Goal: Task Accomplishment & Management: Manage account settings

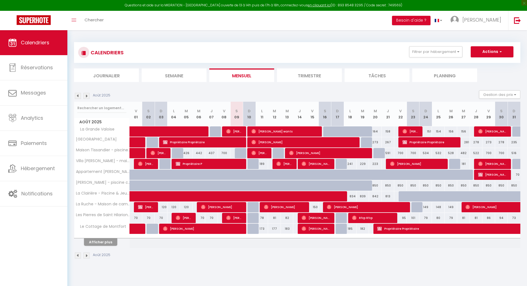
select select
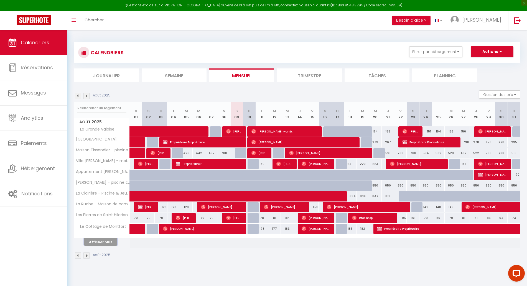
click at [92, 240] on button "Afficher plus" at bounding box center [100, 242] width 33 height 7
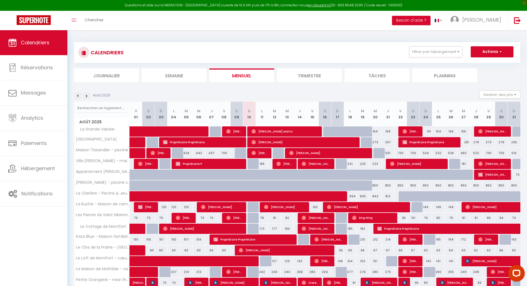
scroll to position [93, 0]
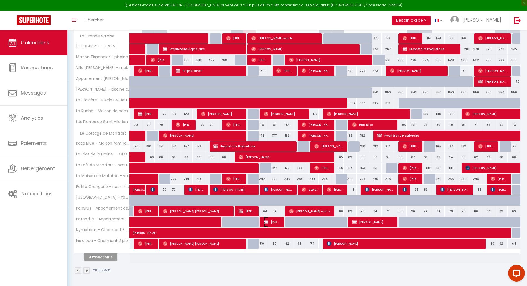
click at [275, 221] on span "Bruno GAUSSIN" at bounding box center [272, 222] width 17 height 11
select select "OK"
select select "KO"
select select "0"
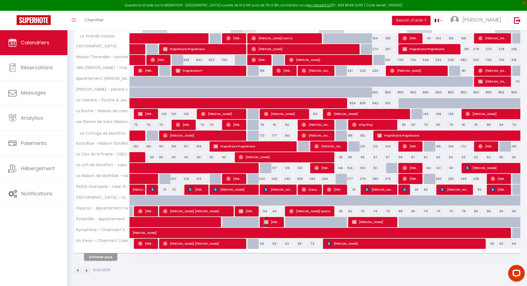
select select "1"
select select
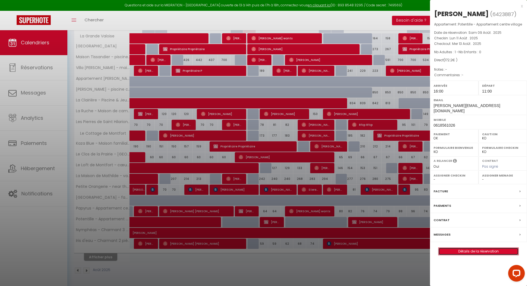
click at [472, 254] on link "Détails de la réservation" at bounding box center [479, 251] width 80 height 7
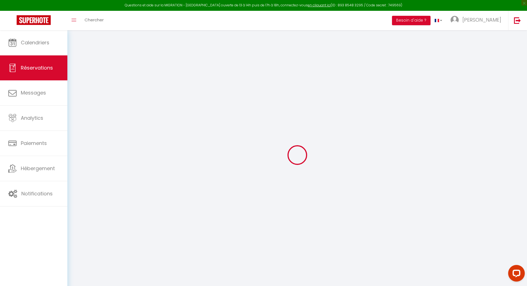
select select
checkbox input "false"
select select
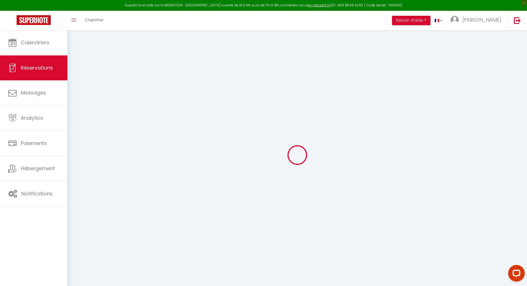
checkbox input "false"
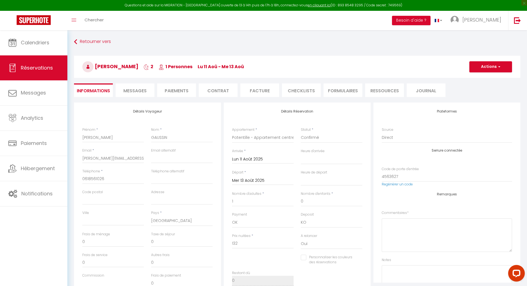
type input "35"
type input "5.2"
select select
checkbox input "false"
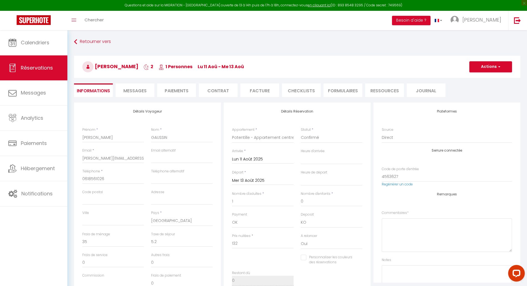
select select "16:00"
select select "11:00"
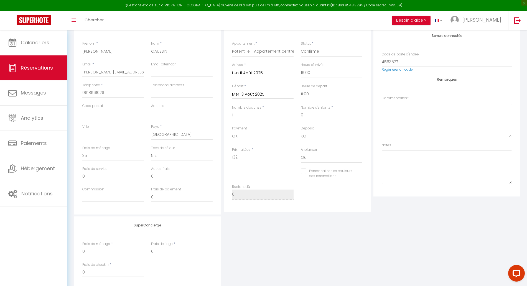
scroll to position [87, 0]
click at [249, 156] on input "132" at bounding box center [263, 157] width 62 height 10
type input "1"
checkbox input "false"
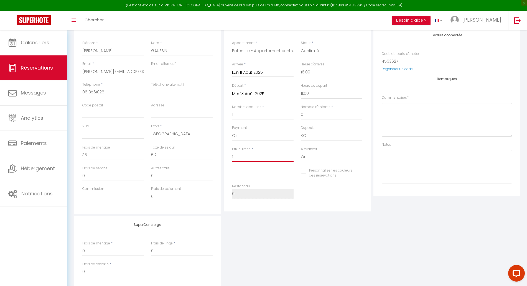
type input "19"
checkbox input "false"
type input "198"
checkbox input "false"
type input "198"
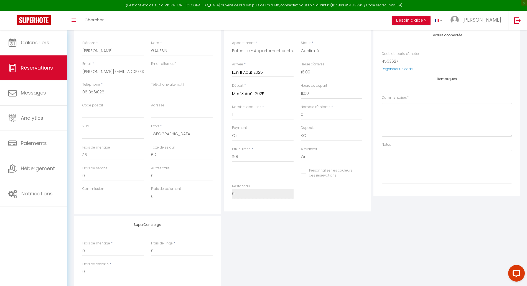
type input "0"
checkbox input "false"
click at [252, 236] on div "SuperConcierge Frais de ménage * 0 Frais de linge * 0 Frais de checkin * 0" at bounding box center [297, 252] width 449 height 73
click at [104, 156] on input "0" at bounding box center [113, 155] width 62 height 10
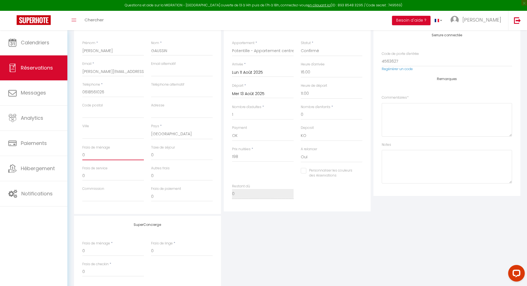
click at [104, 156] on input "0" at bounding box center [113, 155] width 62 height 10
type input "3"
checkbox input "false"
type input "35"
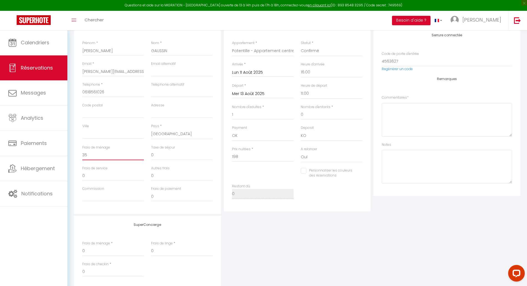
checkbox input "false"
type input "35"
click at [161, 155] on input "0" at bounding box center [182, 155] width 62 height 10
type input "7"
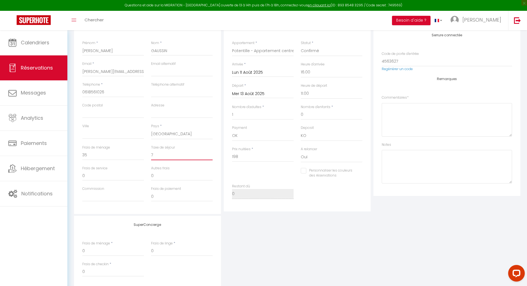
checkbox input "false"
type input "7."
checkbox input "false"
type input "7.8"
checkbox input "false"
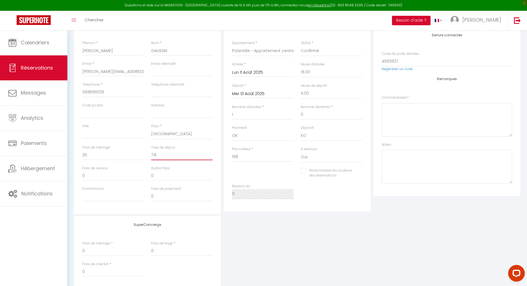
type input "7.8"
click at [294, 237] on div "SuperConcierge Frais de ménage * 0 Frais de linge * 0 Frais de checkin * 0" at bounding box center [297, 252] width 449 height 73
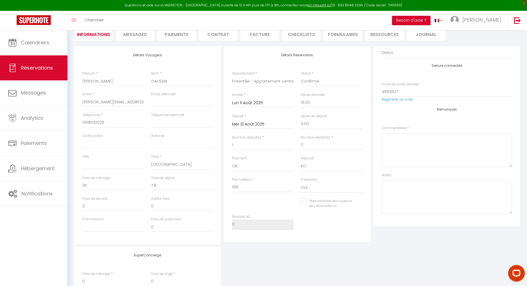
scroll to position [0, 0]
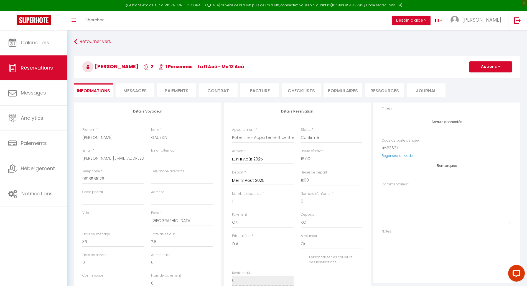
click at [253, 180] on input "Mer 13 Août 2025" at bounding box center [263, 180] width 62 height 7
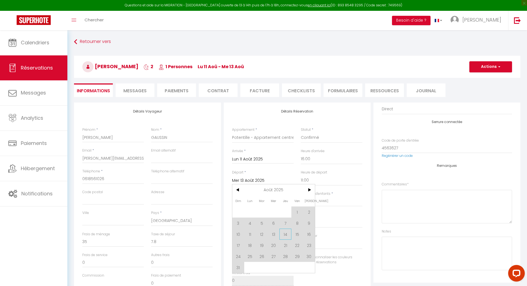
click at [287, 236] on span "14" at bounding box center [286, 234] width 12 height 11
type input "Jeu 14 Août 2025"
checkbox input "false"
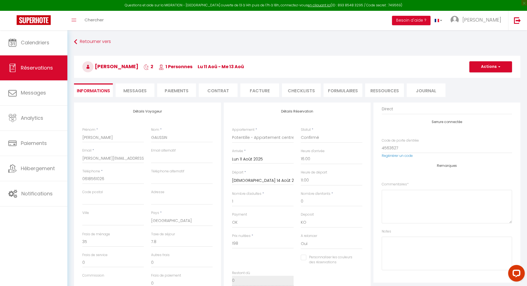
type input "0"
type input "120"
checkbox input "false"
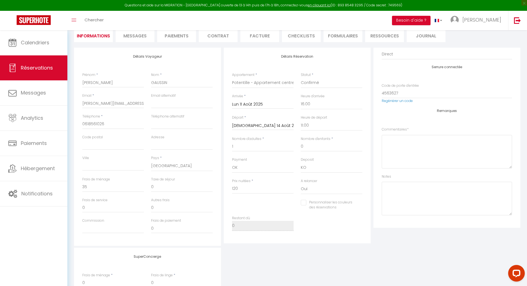
scroll to position [56, 0]
click at [303, 241] on div "Détails Réservation Appartement * La Grande Valoise "Cabane" moderne tout confo…" at bounding box center [297, 145] width 147 height 196
click at [296, 252] on div "SuperConcierge Frais de ménage * 0 Frais de linge * 0 Frais de checkin * 0" at bounding box center [297, 283] width 449 height 73
click at [250, 187] on input "120" at bounding box center [263, 188] width 62 height 10
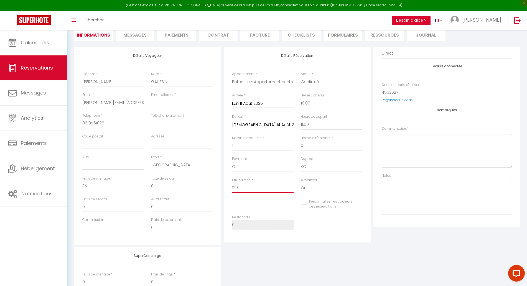
click at [250, 187] on input "120" at bounding box center [263, 188] width 62 height 10
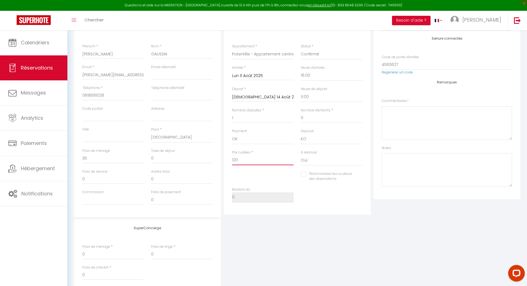
scroll to position [83, 0]
type input "1"
checkbox input "false"
type input "19"
checkbox input "false"
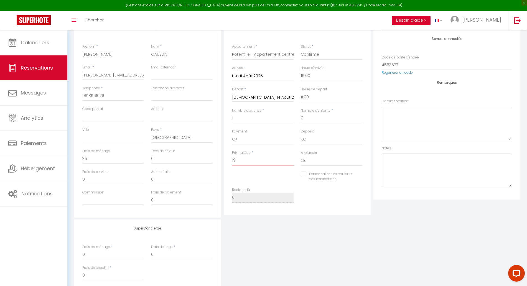
type input "198"
checkbox input "false"
type input "198"
type input "0"
checkbox input "false"
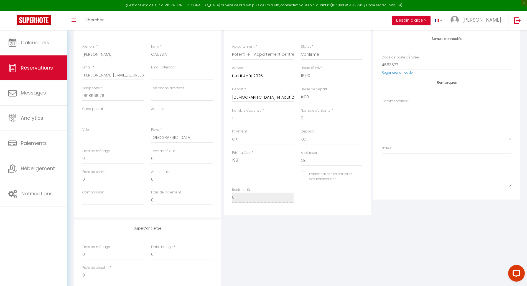
click at [254, 238] on div "SuperConcierge Frais de ménage * 0 Frais de linge * 0 Frais de checkin * 0" at bounding box center [297, 256] width 449 height 73
click at [157, 156] on input "0" at bounding box center [182, 159] width 62 height 10
type input "7"
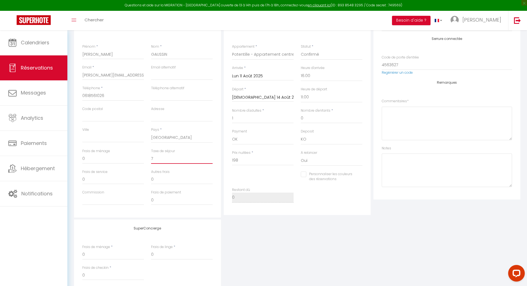
checkbox input "false"
type input "7."
checkbox input "false"
type input "7.8"
checkbox input "false"
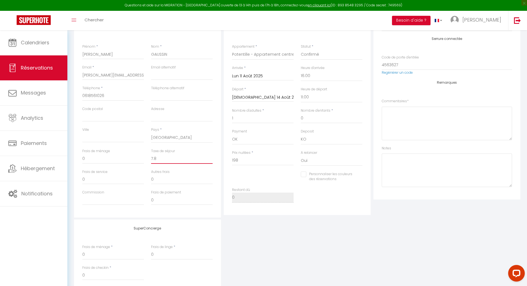
type input "7.8"
click at [112, 159] on input "0" at bounding box center [113, 159] width 62 height 10
type input "3"
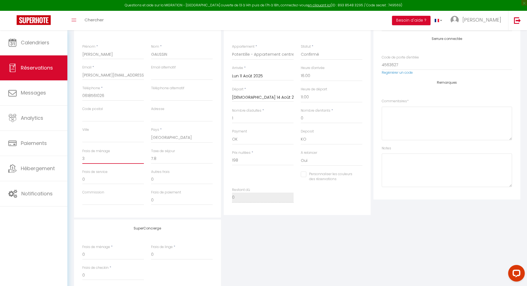
checkbox input "false"
type input "35"
checkbox input "false"
type input "35"
click at [334, 251] on div "SuperConcierge Frais de ménage * 0 Frais de linge * 0 Frais de checkin * 0" at bounding box center [297, 256] width 449 height 73
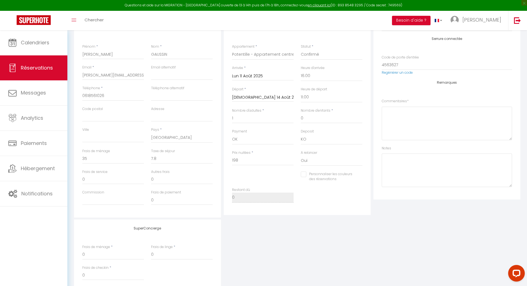
click at [380, 253] on div "SuperConcierge Frais de ménage * 0 Frais de linge * 0 Frais de checkin * 0" at bounding box center [297, 256] width 449 height 73
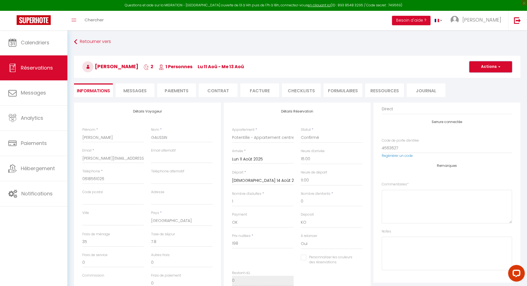
click at [483, 68] on button "Actions" at bounding box center [491, 66] width 43 height 11
click at [473, 80] on link "Enregistrer" at bounding box center [486, 78] width 44 height 7
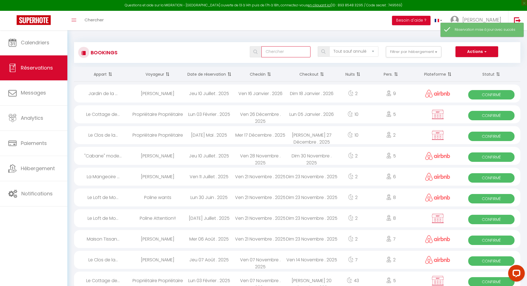
click at [295, 48] on input "text" at bounding box center [286, 51] width 49 height 11
type input "gaussin"
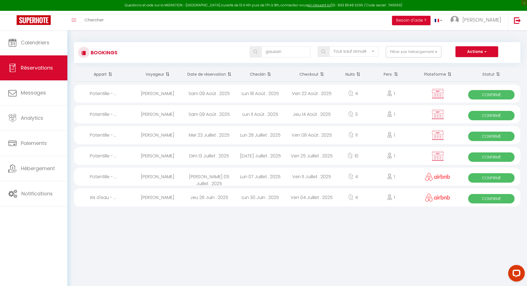
click at [270, 114] on div "Lun 11 Août . 2025" at bounding box center [260, 114] width 51 height 18
select select "OK"
select select "KO"
select select "0"
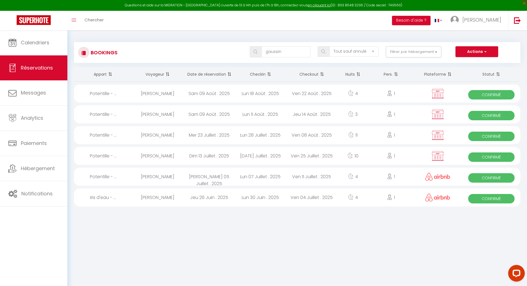
select select "1"
select select
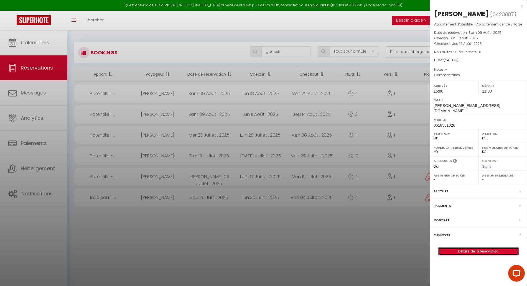
click at [454, 249] on link "Détails de la réservation" at bounding box center [479, 251] width 80 height 7
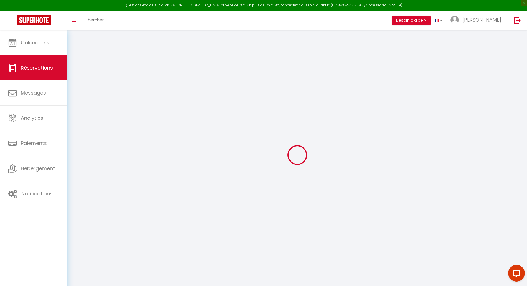
type input "Bruno"
type input "GAUSSIN"
type input "bruno.gaussin@ballsystem.it"
type input "0618561026"
select select "FR"
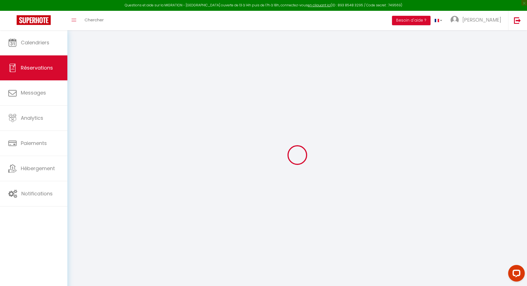
select select "70950"
select select "1"
type input "Lun 11 Août 2025"
select select
type input "Jeu 14 Août 2025"
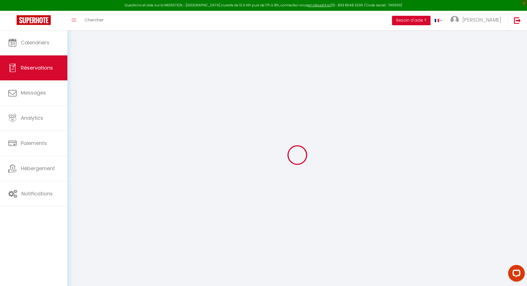
select select
type input "1"
select select "12"
select select
type input "198"
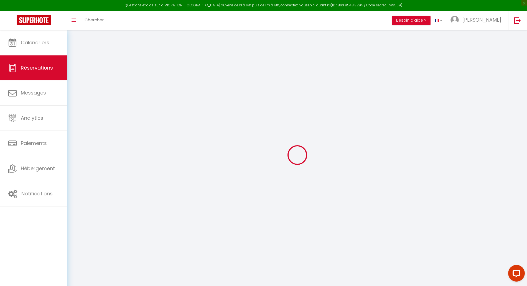
checkbox input "false"
type input "2.6"
type input "0"
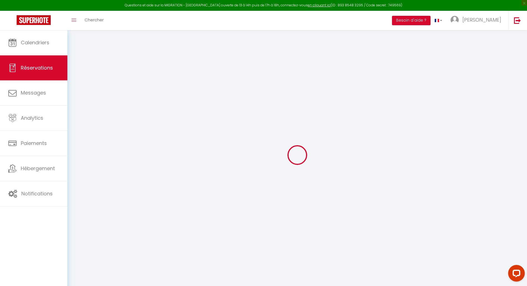
select select
select select "14"
checkbox input "false"
select select
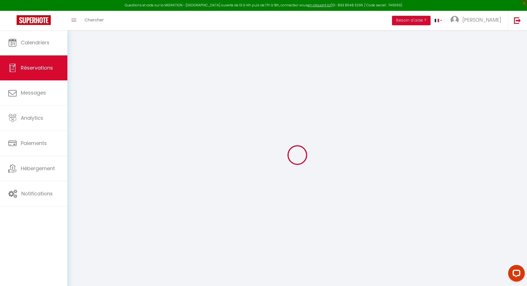
select select
checkbox input "false"
select select
checkbox input "false"
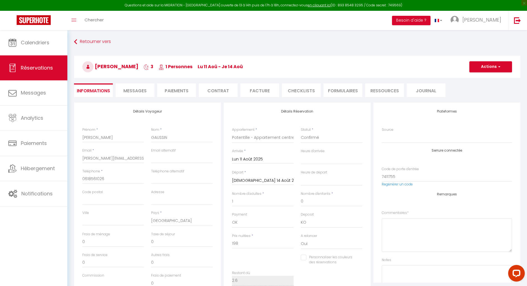
type input "35"
type input "7.8"
select select
checkbox input "false"
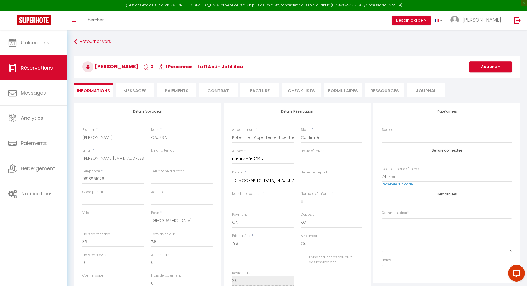
select select "16:00"
select select "11:00"
click at [171, 87] on li "Paiements" at bounding box center [176, 91] width 39 height 14
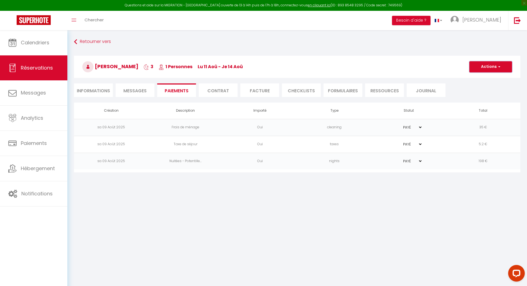
click at [493, 66] on button "Actions" at bounding box center [491, 66] width 43 height 11
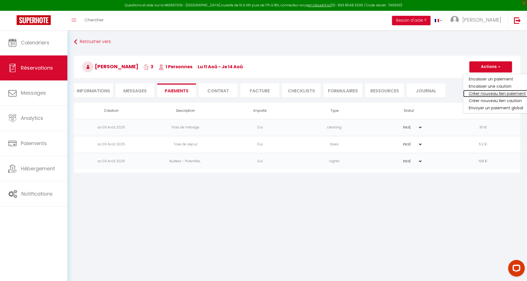
click at [488, 93] on link "Créer nouveau lien paiement" at bounding box center [498, 93] width 68 height 7
select select "nights"
type input "bruno.gaussin@ballsystem.it"
select select "15336"
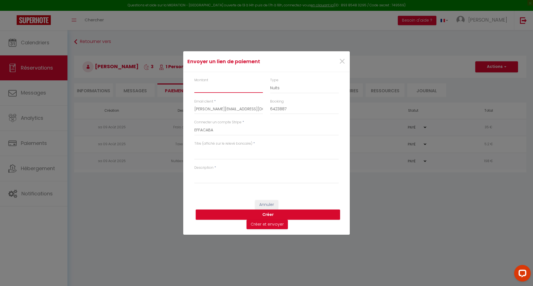
click at [230, 89] on input "Montant" at bounding box center [228, 88] width 69 height 10
type input "66"
click at [221, 149] on textarea "Titre (affiché sur le relevé bancaire)" at bounding box center [266, 152] width 144 height 13
click at [221, 149] on textarea "Nuit 13-14/08 POTENTILLE BRUNO GAUSSIN" at bounding box center [266, 152] width 144 height 13
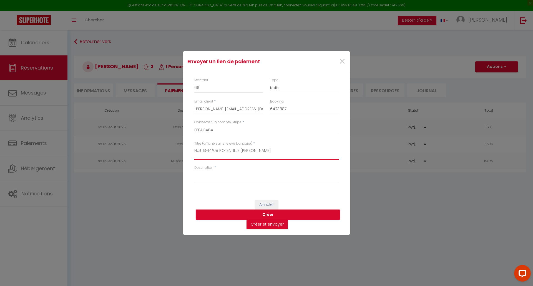
click at [221, 149] on textarea "Nuit 13-14/08 POTENTILLE BRUNO GAUSSIN" at bounding box center [266, 152] width 144 height 13
type textarea "Nuit 13-14/08 POTENTILLE BRUNO GAUSSIN"
click at [218, 180] on textarea "Description" at bounding box center [266, 176] width 144 height 13
paste textarea "Nuit 13-14/08 POTENTILLE BRUNO GAUSSIN"
type textarea "Nuit 13-14/08 POTENTILLE BRUNO GAUSSIN"
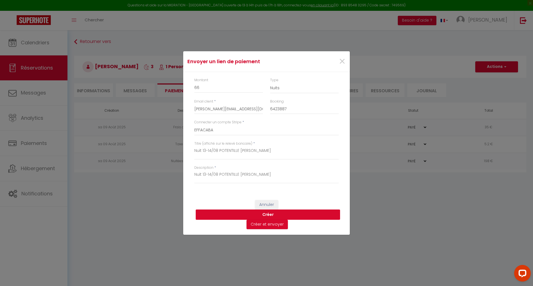
click at [261, 215] on button "Créer" at bounding box center [268, 215] width 144 height 11
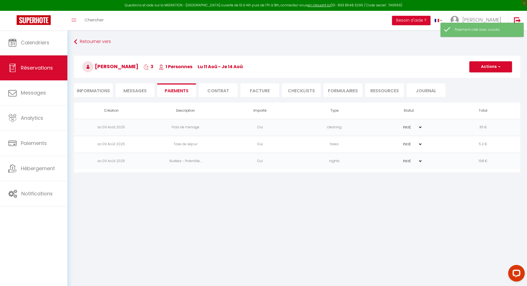
select select "0"
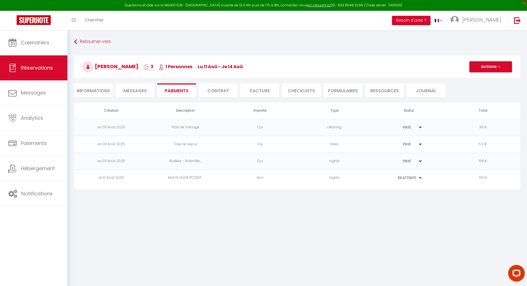
click at [251, 178] on td "Non" at bounding box center [260, 178] width 74 height 17
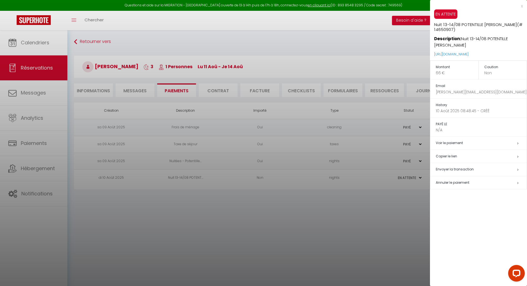
click at [440, 156] on h5 "Copier le lien" at bounding box center [481, 156] width 91 height 6
click at [221, 255] on div at bounding box center [263, 143] width 527 height 286
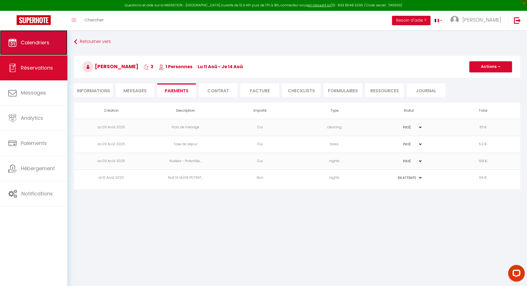
click at [47, 43] on span "Calendriers" at bounding box center [35, 42] width 29 height 7
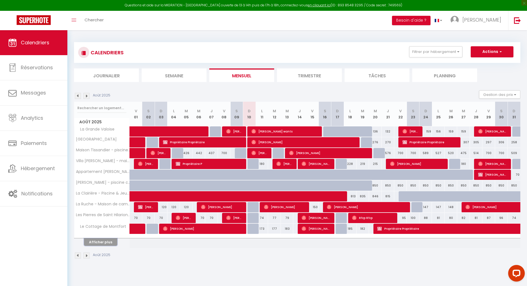
click at [106, 241] on button "Afficher plus" at bounding box center [100, 242] width 33 height 7
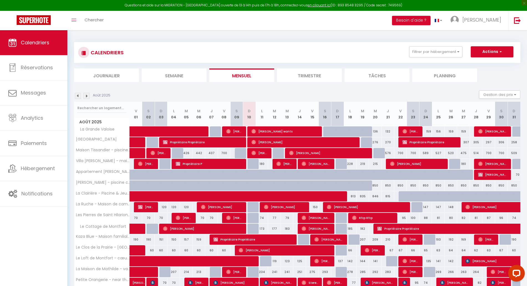
scroll to position [93, 0]
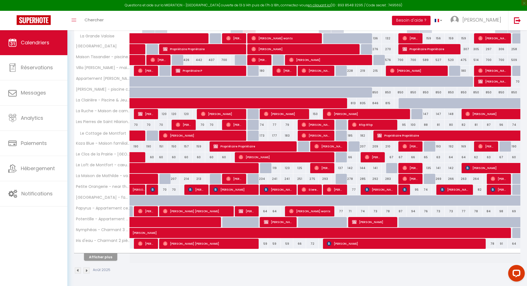
click at [105, 261] on th "Afficher plus" at bounding box center [101, 256] width 55 height 14
click at [101, 258] on button "Afficher plus" at bounding box center [100, 257] width 33 height 7
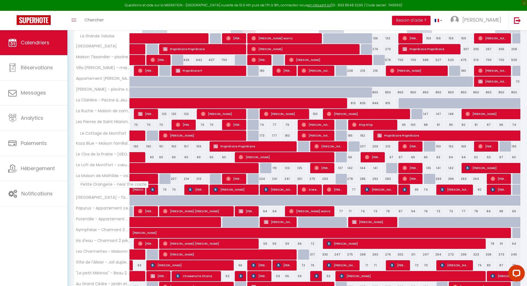
scroll to position [201, 0]
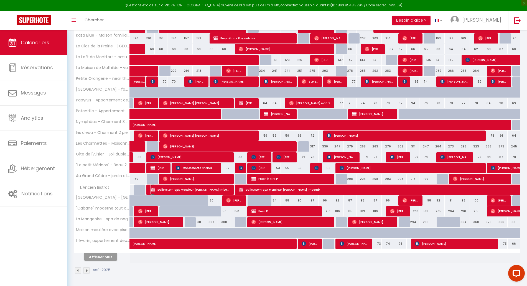
click at [164, 189] on span "Ballsystem SpA Monsieur Francesco Mottola Imbemb" at bounding box center [190, 190] width 79 height 11
select select "KO"
select select "0"
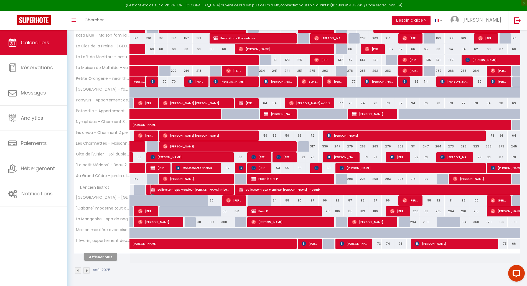
select select "1"
select select
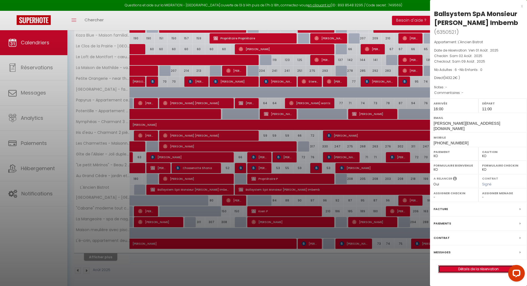
click at [463, 272] on link "Détails de la réservation" at bounding box center [479, 269] width 80 height 7
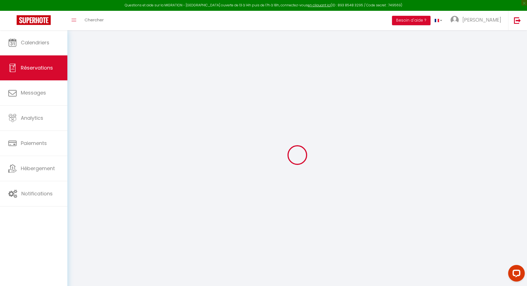
select select
checkbox input "false"
select select
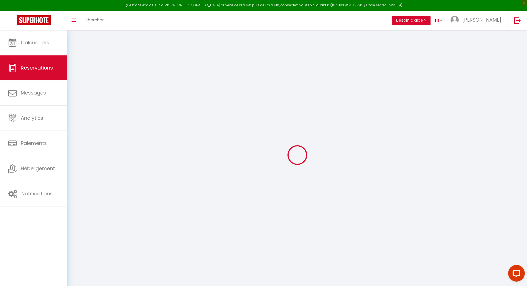
checkbox input "false"
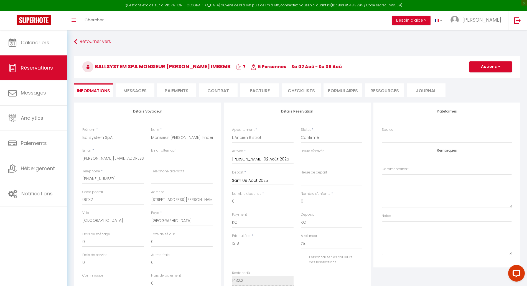
type input "105"
type input "109.2"
select select
checkbox input "false"
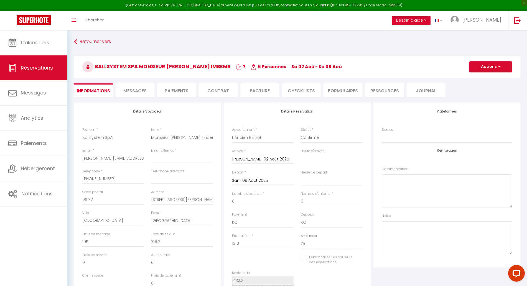
select select "16:00"
select select "11:00"
click at [256, 91] on li "Facture" at bounding box center [260, 91] width 39 height 14
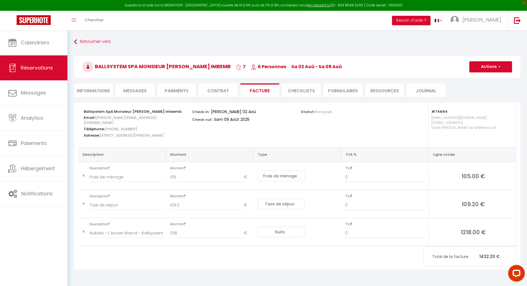
click at [216, 89] on li "Contrat" at bounding box center [218, 91] width 39 height 14
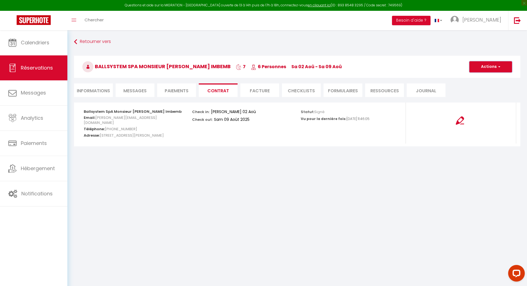
click at [487, 65] on button "Actions" at bounding box center [491, 66] width 43 height 11
click at [482, 77] on link "Voir le contrat" at bounding box center [487, 78] width 47 height 7
click at [259, 93] on li "Facture" at bounding box center [260, 91] width 39 height 14
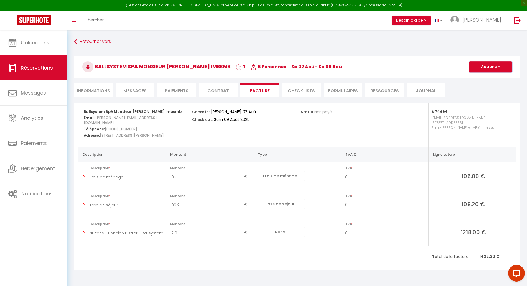
click at [488, 65] on button "Actions" at bounding box center [491, 66] width 43 height 11
click at [481, 87] on link "Aperçu et éditer" at bounding box center [487, 86] width 47 height 7
click at [176, 94] on li "Paiements" at bounding box center [176, 91] width 39 height 14
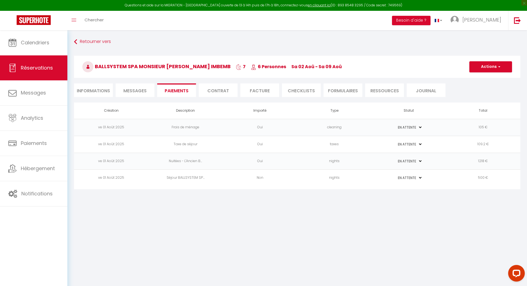
click at [257, 89] on li "Facture" at bounding box center [260, 91] width 39 height 14
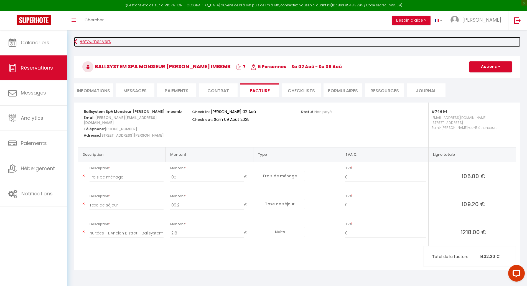
click at [85, 40] on link "Retourner vers" at bounding box center [297, 42] width 447 height 10
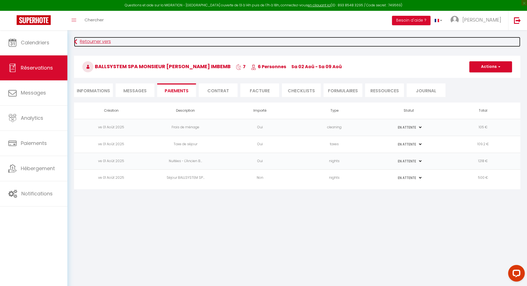
click at [85, 40] on link "Retourner vers" at bounding box center [297, 42] width 447 height 10
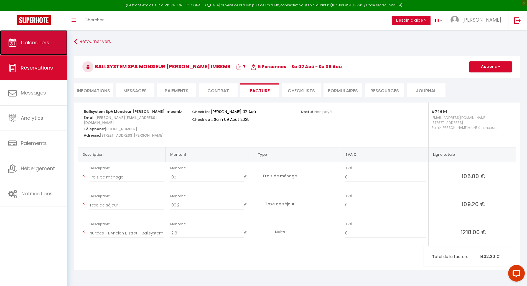
click at [35, 36] on link "Calendriers" at bounding box center [33, 42] width 67 height 25
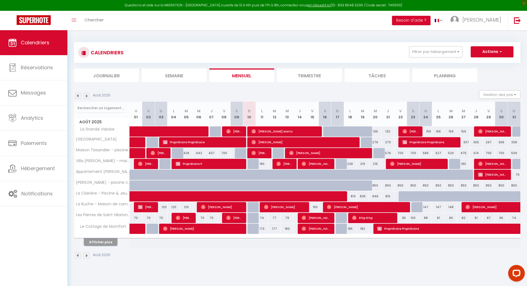
click at [102, 242] on button "Afficher plus" at bounding box center [100, 242] width 33 height 7
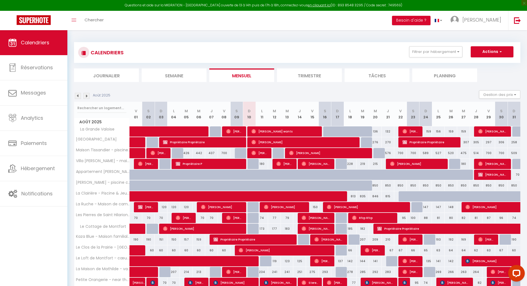
scroll to position [93, 0]
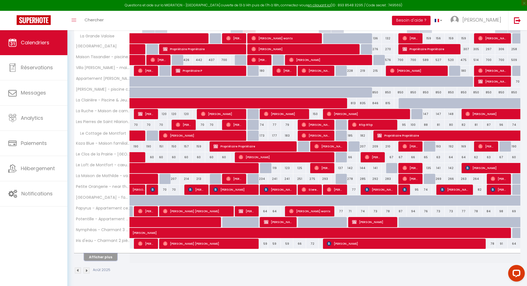
click at [97, 255] on button "Afficher plus" at bounding box center [100, 257] width 33 height 7
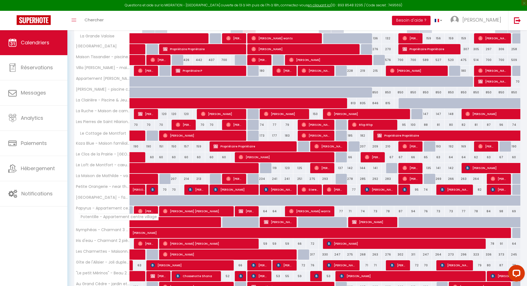
scroll to position [201, 0]
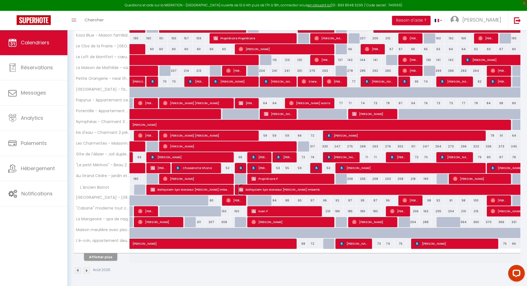
click at [261, 191] on span "Ballsystem SpA Monsieur Francesco Mottola Imbemb" at bounding box center [437, 190] width 396 height 11
select select "KO"
select select "0"
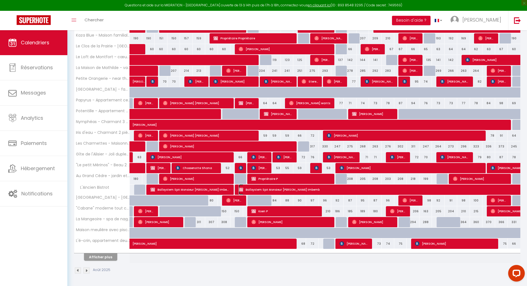
select select "1"
select select
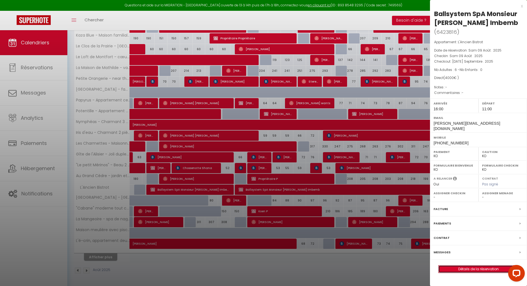
click at [458, 273] on link "Détails de la réservation" at bounding box center [479, 269] width 80 height 7
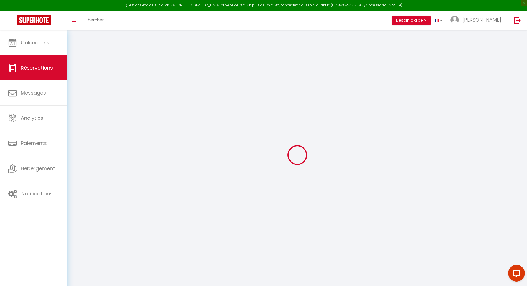
type input "Ballsystem SpA"
type input "Monsieur Francesco Mottola Imbemb"
type input "francesco.mottola@ballsystem.it"
type input "+393404707517"
type input "06132"
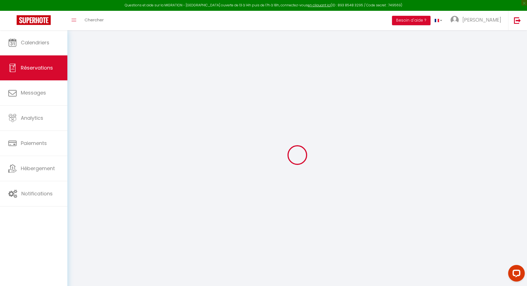
type input "Via Sandro Penna 39"
type input "Perugia"
select select "IT"
select select "74694"
select select "1"
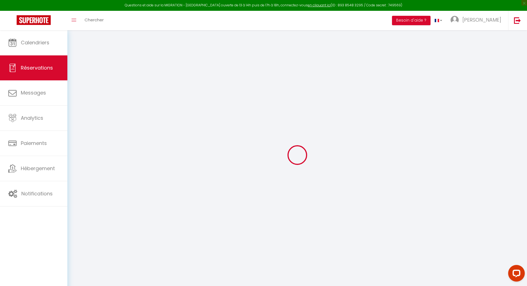
type input "Sam 09 Août 2025"
select select
type input "Mar 09 Septembre 2025"
select select
type input "6"
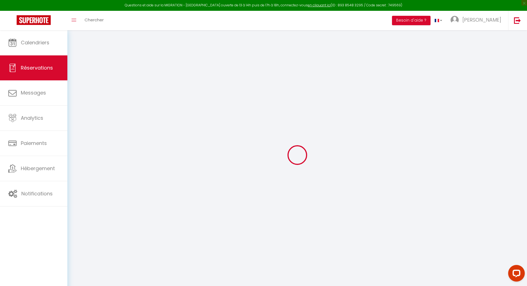
select select "10"
select select
type input "3427"
checkbox input "false"
type input "4000"
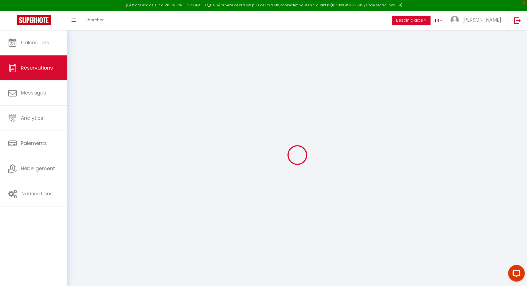
type input "0"
select select
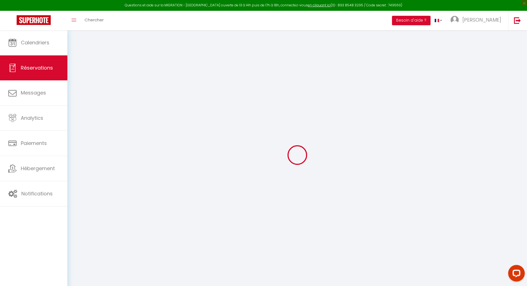
select select "14"
checkbox input "false"
select select
checkbox input "false"
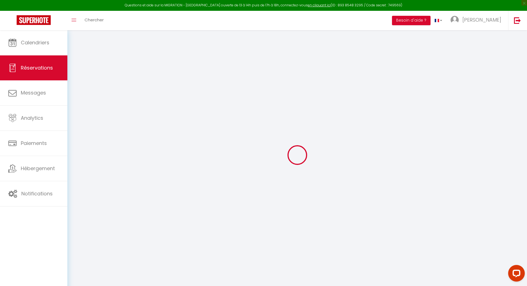
select select
checkbox input "false"
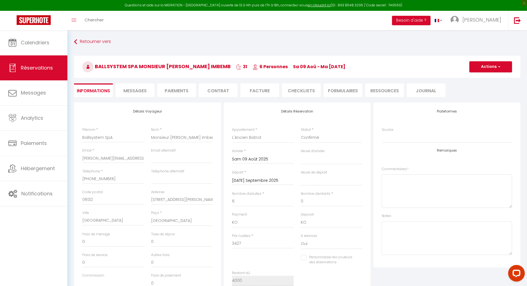
type input "105"
type input "468"
select select
checkbox input "false"
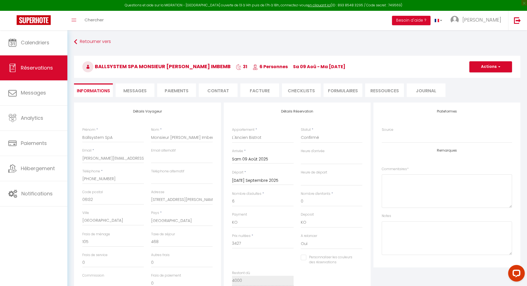
select select "16:00"
select select "11:00"
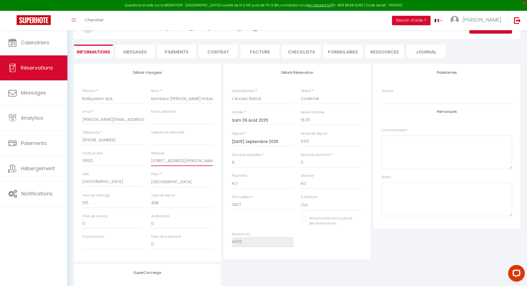
click at [159, 162] on input "Via Sandro Penna 39" at bounding box center [182, 161] width 62 height 10
paste input "STR. Mihai Eminescu 3 ;Romania, 800091"
type input "STR. Mihai Eminescu 3 ;Romania, 800091"
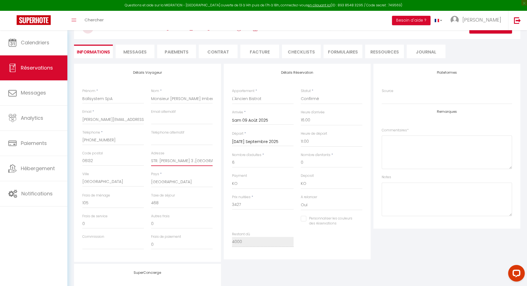
checkbox input "false"
drag, startPoint x: 200, startPoint y: 163, endPoint x: 215, endPoint y: 160, distance: 15.3
click at [215, 160] on div "Adresse STR. Mihai Eminescu 3 ;Romania, 800091" at bounding box center [182, 161] width 69 height 21
type input "STR. Mihai Eminescu 3 ;Romania,"
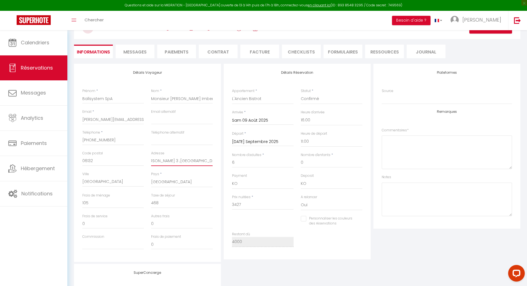
checkbox input "false"
type input "STR. Mihai Eminescu 3 ;Romania,"
click at [112, 161] on input "06132" at bounding box center [113, 161] width 62 height 10
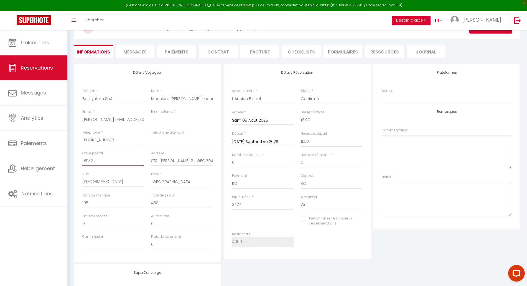
click at [112, 161] on input "06132" at bounding box center [113, 161] width 62 height 10
paste input "800091"
type input "800091"
checkbox input "false"
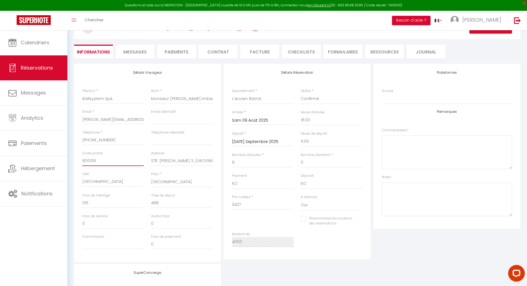
type input "800091"
click at [170, 186] on select "France Portugal Afghanistan Albania Algeria American Samoa Andorra Angola Angui…" at bounding box center [182, 182] width 62 height 11
click at [151, 177] on select "France Portugal Afghanistan Albania Algeria American Samoa Andorra Angola Angui…" at bounding box center [182, 182] width 62 height 11
drag, startPoint x: 196, startPoint y: 161, endPoint x: 223, endPoint y: 160, distance: 27.0
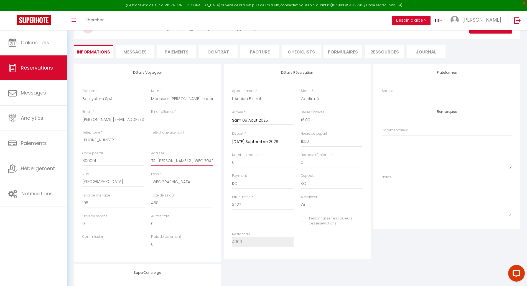
click at [223, 160] on div "Détails Voyageur Prénom * Ballsystem SpA Nom * Monsieur Francesco Mottola Imbem…" at bounding box center [297, 163] width 449 height 198
click at [124, 180] on input "Perugia" at bounding box center [113, 182] width 62 height 10
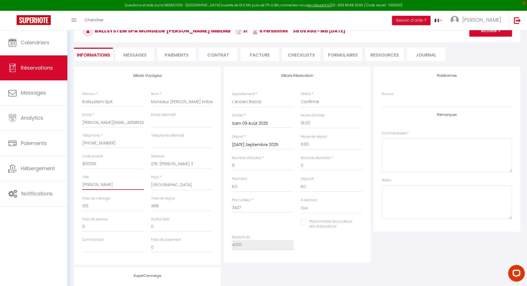
scroll to position [36, 0]
click at [117, 124] on input "francesco.mottola@ballsystem.it" at bounding box center [113, 123] width 62 height 10
paste input "office@eurodo.ro"
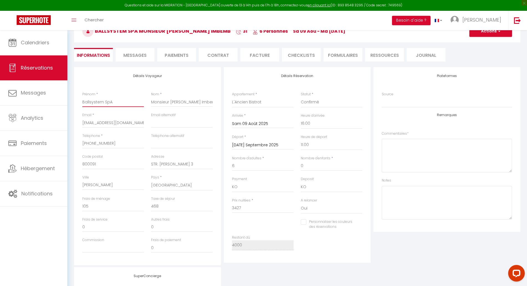
click at [118, 102] on input "Ballsystem SpA" at bounding box center [113, 102] width 62 height 10
click at [98, 102] on input "Eurodo" at bounding box center [113, 102] width 62 height 10
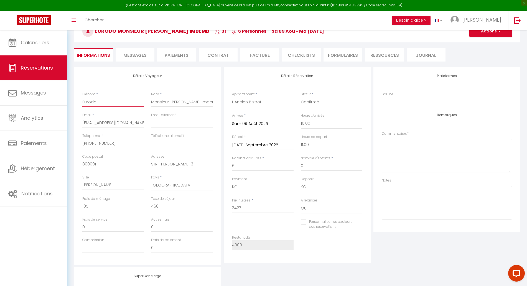
click at [98, 102] on input "Eurodo" at bounding box center [113, 102] width 62 height 10
paste input "URODO INTERNATIONAL SRL"
click at [163, 102] on input "Monsieur Francesco Mottola Imbemb" at bounding box center [182, 102] width 62 height 10
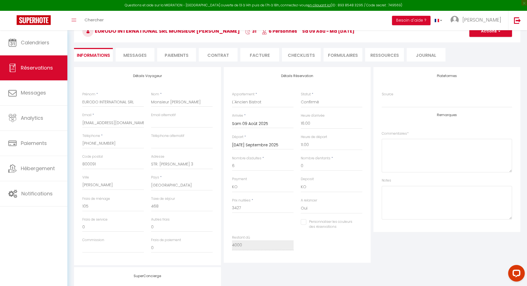
click at [300, 66] on div "Retourner vers EURODO INTERNATIONAL SRL Monsieur Doru Danaila 31 6 Personnes sa…" at bounding box center [297, 34] width 454 height 66
click at [184, 99] on input "Monsieur Doru Danaila" at bounding box center [182, 102] width 62 height 10
drag, startPoint x: 120, startPoint y: 142, endPoint x: 80, endPoint y: 143, distance: 40.5
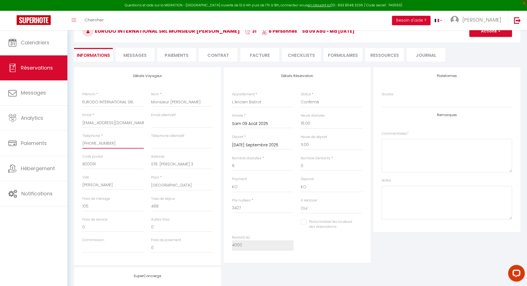
click at [80, 143] on div "Téléphone * +393404707517" at bounding box center [113, 143] width 69 height 21
click at [487, 33] on button "Actions" at bounding box center [491, 31] width 43 height 11
click at [482, 42] on link "Enregistrer" at bounding box center [486, 43] width 44 height 7
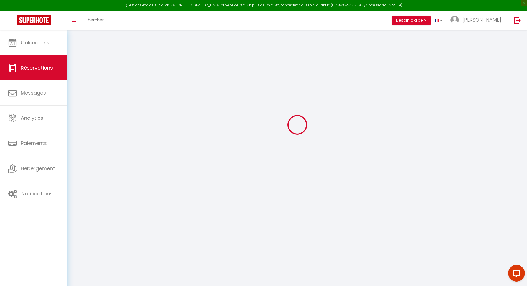
scroll to position [30, 0]
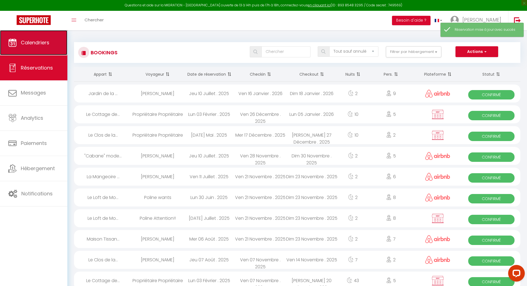
click at [37, 37] on link "Calendriers" at bounding box center [33, 42] width 67 height 25
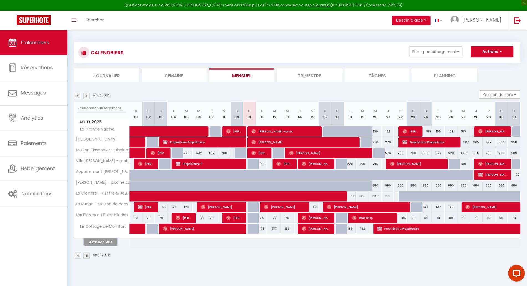
click at [103, 241] on button "Afficher plus" at bounding box center [100, 242] width 33 height 7
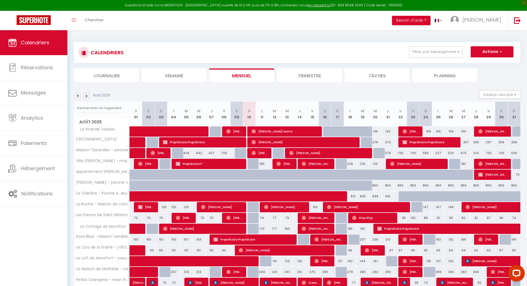
scroll to position [93, 0]
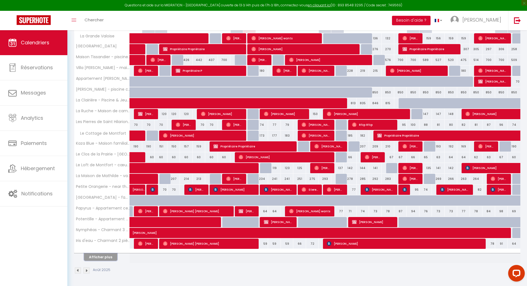
click at [97, 256] on button "Afficher plus" at bounding box center [100, 257] width 33 height 7
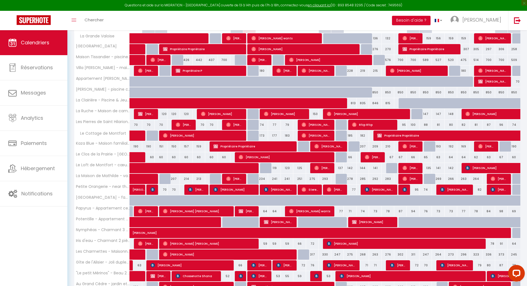
scroll to position [201, 0]
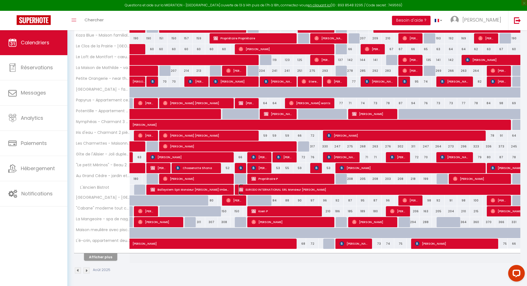
click at [269, 191] on span "EURODO INTERNATIONAL SRL Monsieur Doru Danaila" at bounding box center [437, 190] width 396 height 11
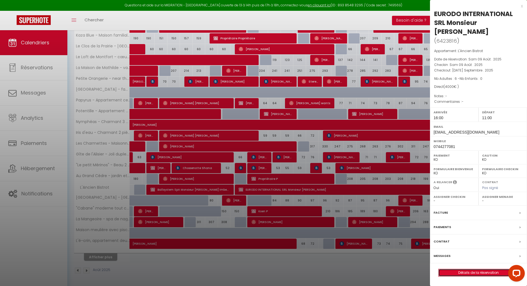
click at [473, 269] on link "Détails de la réservation" at bounding box center [479, 272] width 80 height 7
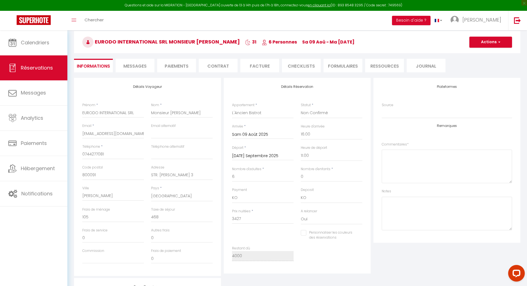
scroll to position [23, 0]
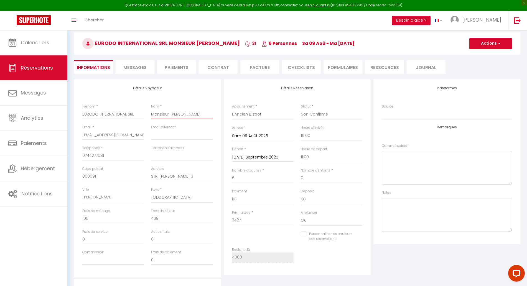
click at [184, 114] on input "Monsieur Doru Danaila" at bounding box center [182, 114] width 62 height 10
paste input "J/17/1036/2004 nr tva R016574387"
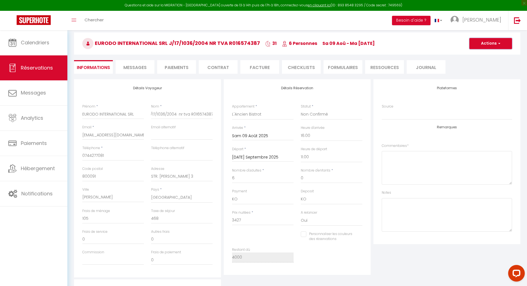
click at [481, 43] on button "Actions" at bounding box center [491, 43] width 43 height 11
click at [475, 54] on link "Enregistrer" at bounding box center [486, 55] width 44 height 7
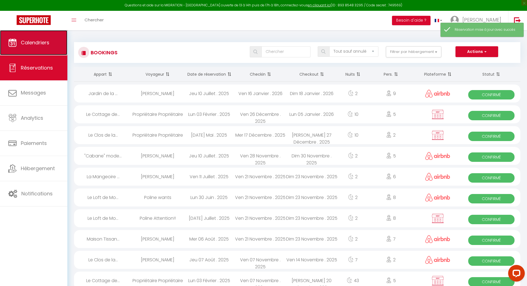
click at [53, 46] on link "Calendriers" at bounding box center [33, 42] width 67 height 25
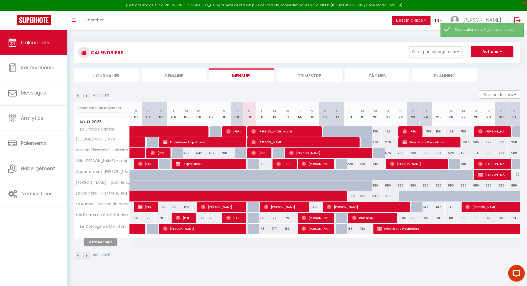
scroll to position [30, 0]
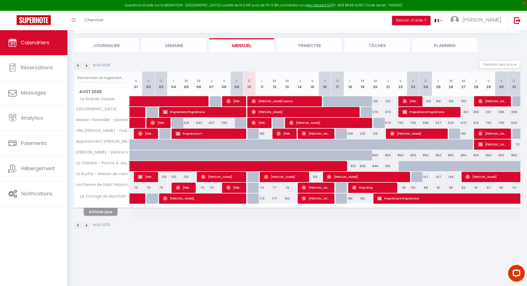
click at [93, 213] on button "Afficher plus" at bounding box center [100, 211] width 33 height 7
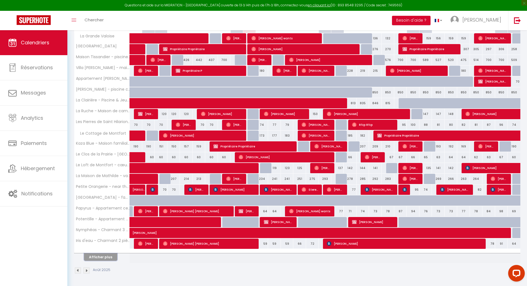
scroll to position [93, 0]
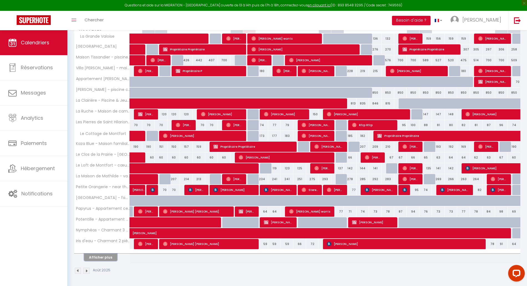
click at [94, 257] on button "Afficher plus" at bounding box center [100, 257] width 33 height 7
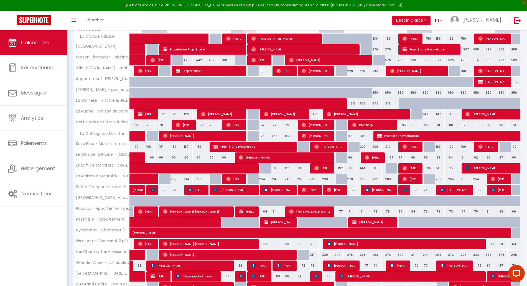
scroll to position [201, 0]
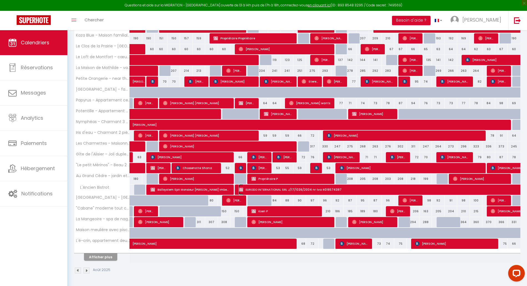
click at [275, 192] on span "EURODO INTERNATIONAL SRL J/17/1036/2004 nr tva R016574387" at bounding box center [437, 190] width 396 height 11
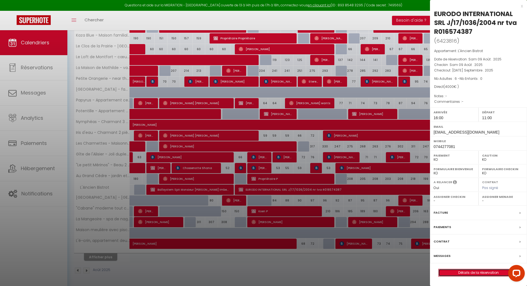
click at [467, 273] on link "Détails de la réservation" at bounding box center [479, 272] width 80 height 7
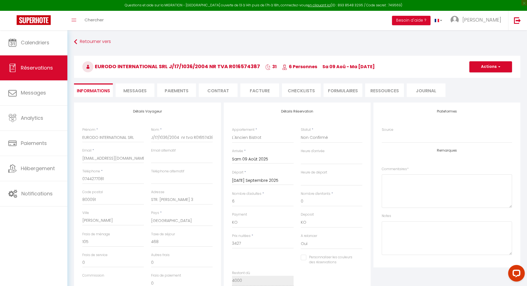
click at [181, 90] on li "Paiements" at bounding box center [176, 91] width 39 height 14
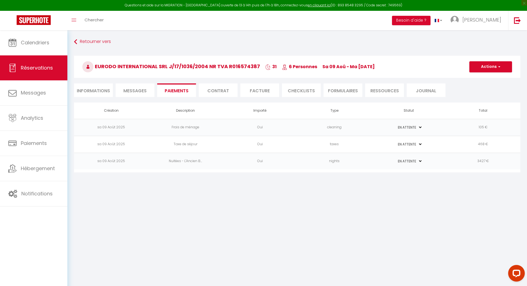
click at [212, 91] on li "Contrat" at bounding box center [218, 91] width 39 height 14
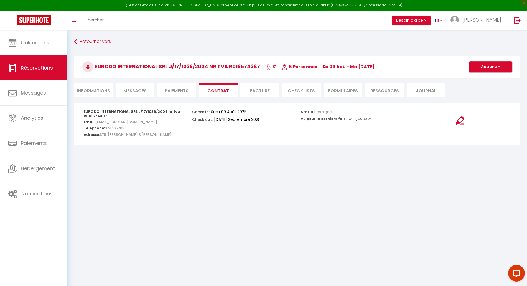
click at [500, 68] on span "button" at bounding box center [498, 66] width 3 height 5
click at [479, 95] on link "Copier le lien" at bounding box center [487, 93] width 47 height 7
click at [485, 61] on button "Actions" at bounding box center [491, 66] width 43 height 11
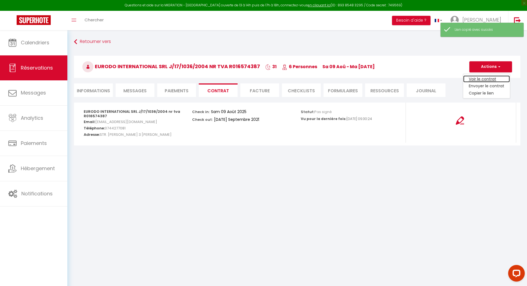
click at [483, 77] on link "Voir le contrat" at bounding box center [487, 78] width 47 height 7
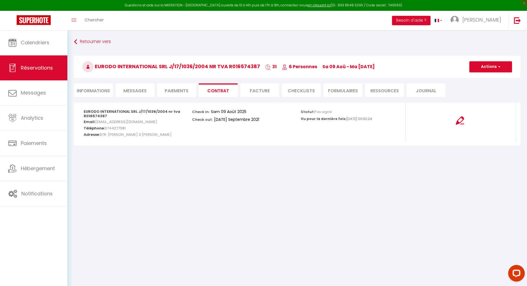
click at [105, 91] on li "Informations" at bounding box center [93, 91] width 39 height 14
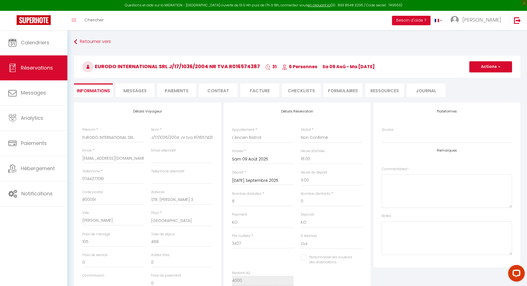
scroll to position [45, 0]
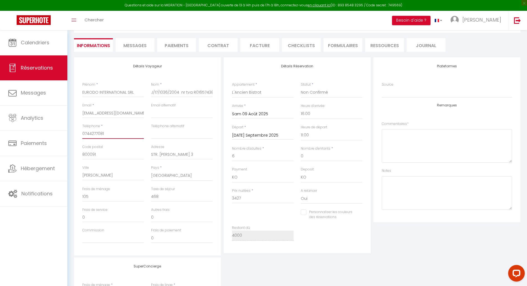
drag, startPoint x: 84, startPoint y: 134, endPoint x: 81, endPoint y: 133, distance: 3.2
click at [81, 133] on div "Téléphone * 0744277081" at bounding box center [113, 134] width 69 height 21
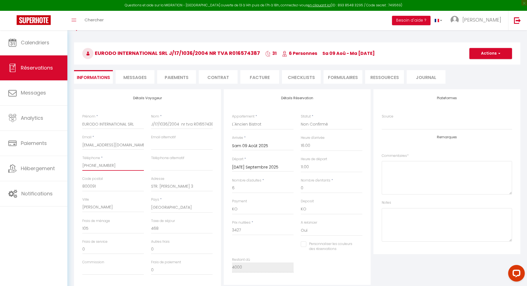
scroll to position [6, 0]
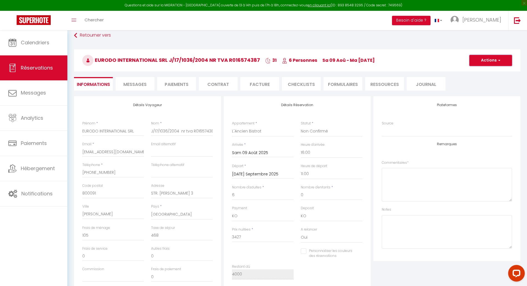
click at [482, 59] on button "Actions" at bounding box center [491, 60] width 43 height 11
click at [479, 71] on link "Enregistrer" at bounding box center [486, 72] width 44 height 7
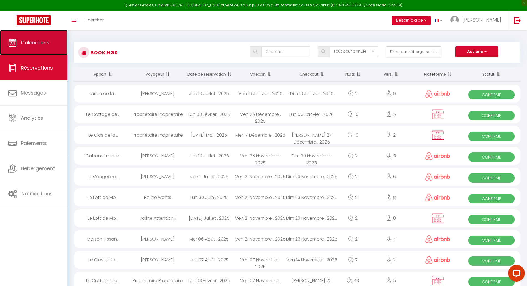
click at [29, 42] on span "Calendriers" at bounding box center [35, 42] width 29 height 7
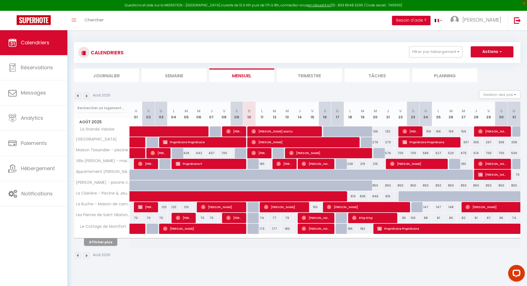
click at [104, 238] on div "Afficher plus" at bounding box center [101, 242] width 58 height 8
click at [101, 240] on button "Afficher plus" at bounding box center [100, 242] width 33 height 7
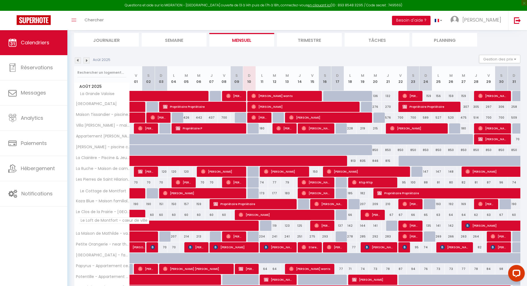
scroll to position [93, 0]
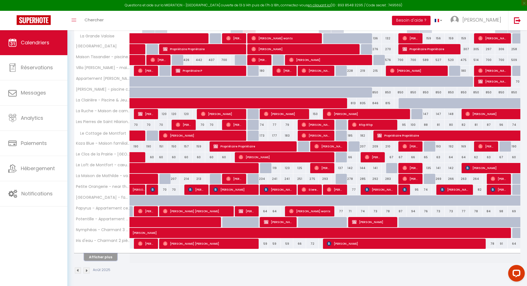
click at [92, 257] on button "Afficher plus" at bounding box center [100, 257] width 33 height 7
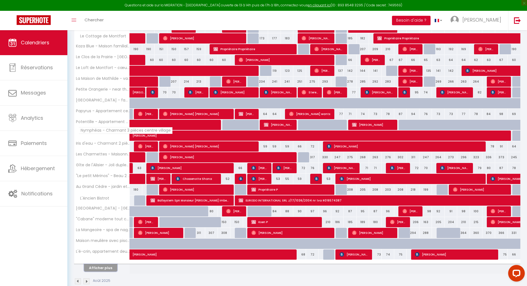
scroll to position [201, 0]
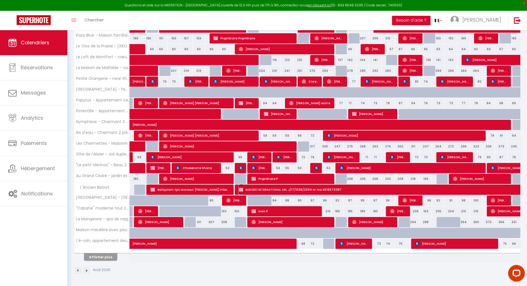
click at [304, 191] on span "EURODO INTERNATIONAL SRL J/17/1036/2004 nr tva R016574387" at bounding box center [437, 190] width 396 height 11
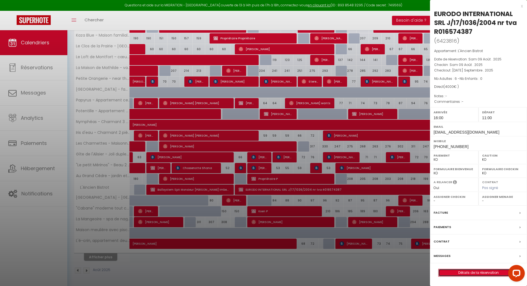
click at [462, 271] on link "Détails de la réservation" at bounding box center [479, 272] width 80 height 7
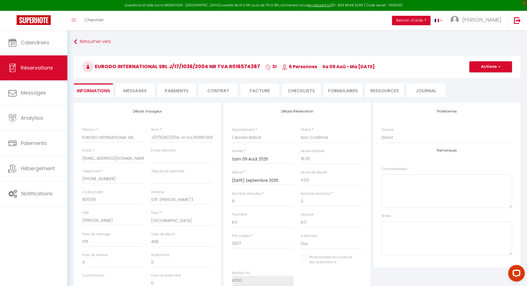
click at [213, 89] on li "Contrat" at bounding box center [218, 91] width 39 height 14
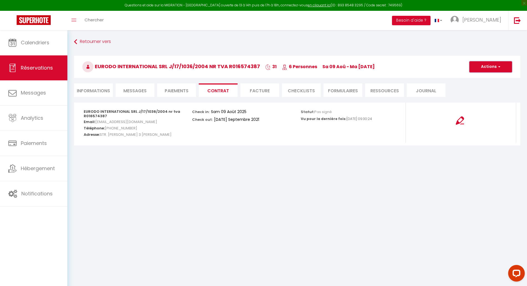
click at [487, 66] on button "Actions" at bounding box center [491, 66] width 43 height 11
click at [484, 75] on link "Voir le contrat" at bounding box center [487, 78] width 47 height 7
click at [488, 65] on button "Actions" at bounding box center [491, 66] width 43 height 11
click at [478, 92] on link "Copier le lien" at bounding box center [487, 93] width 47 height 7
click at [256, 95] on li "Facture" at bounding box center [260, 91] width 39 height 14
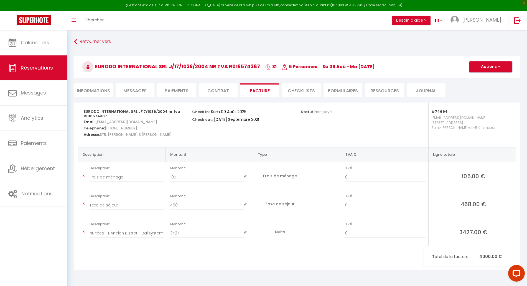
click at [492, 65] on button "Actions" at bounding box center [491, 66] width 43 height 11
click at [481, 85] on link "Aperçu et éditer" at bounding box center [487, 86] width 47 height 7
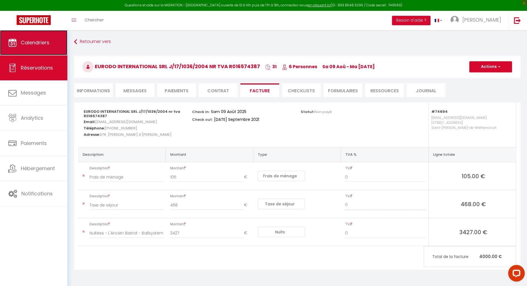
click at [41, 39] on span "Calendriers" at bounding box center [35, 42] width 29 height 7
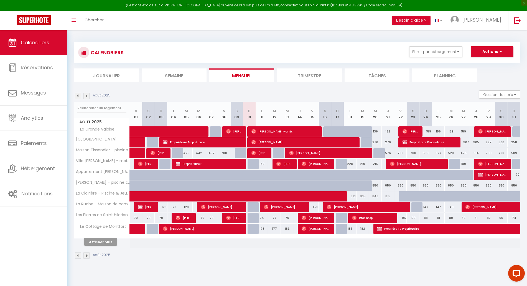
scroll to position [30, 0]
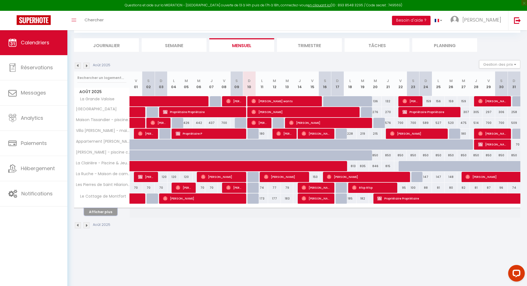
click at [104, 212] on button "Afficher plus" at bounding box center [100, 211] width 33 height 7
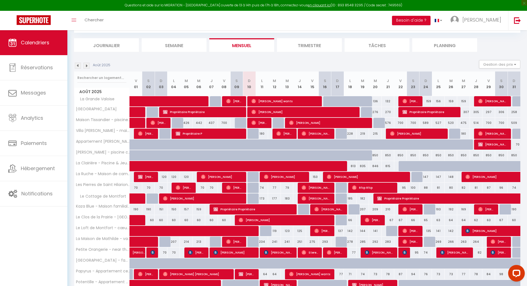
scroll to position [93, 0]
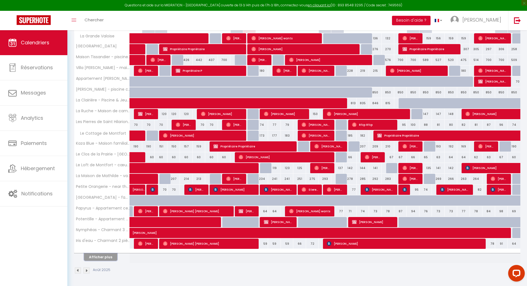
click at [97, 259] on button "Afficher plus" at bounding box center [100, 257] width 33 height 7
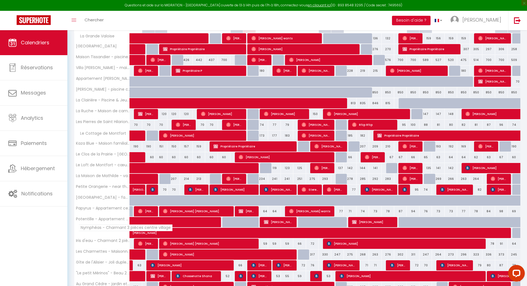
scroll to position [201, 0]
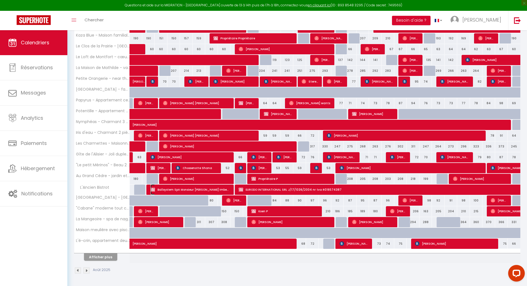
click at [178, 190] on span "Ballsystem SpA Monsieur Francesco Mottola Imbemb" at bounding box center [190, 190] width 79 height 11
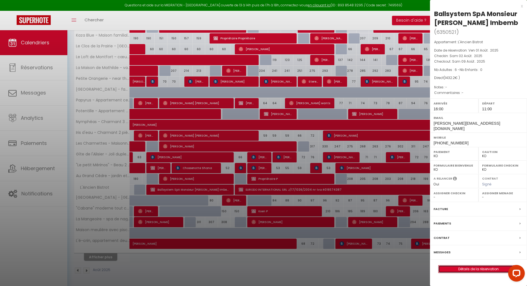
click at [466, 271] on link "Détails de la réservation" at bounding box center [479, 269] width 80 height 7
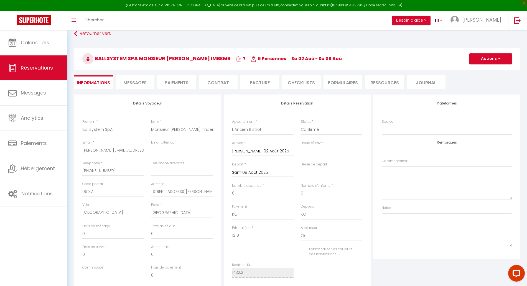
scroll to position [9, 0]
click at [246, 82] on li "Facture" at bounding box center [260, 81] width 39 height 14
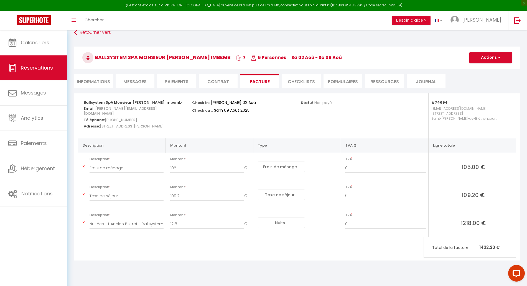
scroll to position [30, 0]
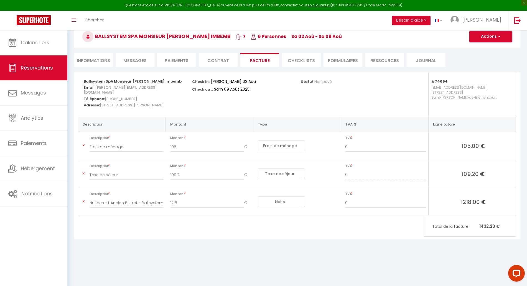
click at [490, 36] on button "Actions" at bounding box center [491, 36] width 43 height 11
click at [476, 55] on link "Aperçu et éditer" at bounding box center [487, 55] width 47 height 7
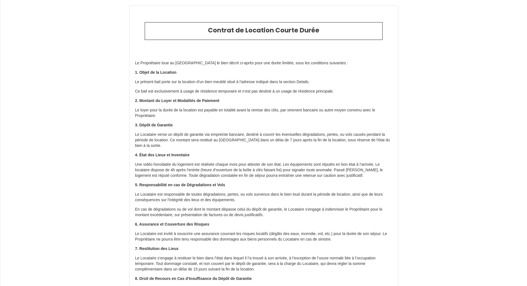
select select "IT"
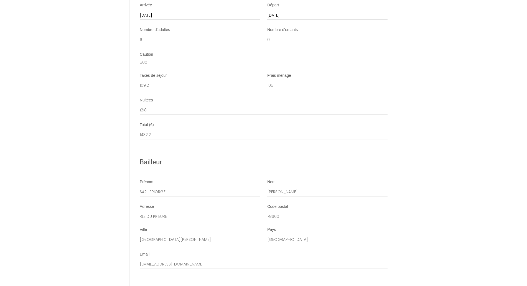
scroll to position [985, 0]
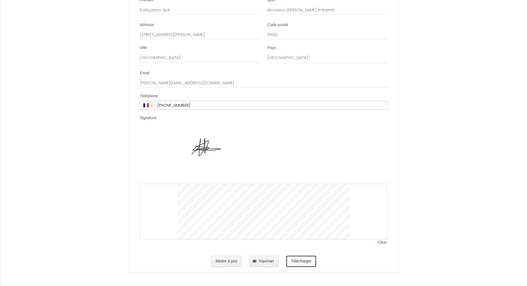
click at [292, 262] on button "Télécharger" at bounding box center [302, 261] width 30 height 11
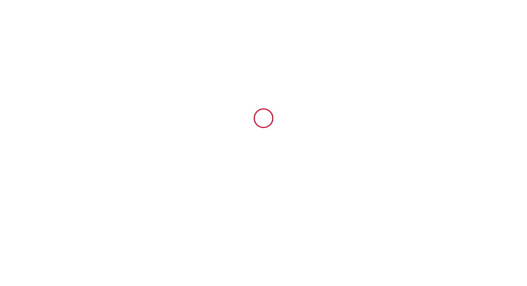
scroll to position [0, 0]
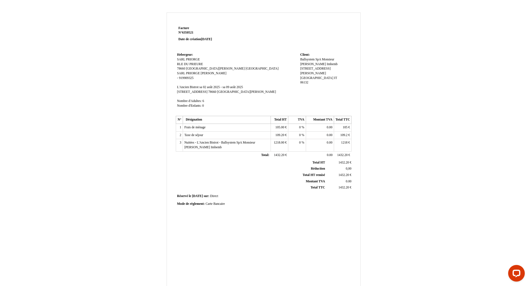
click at [226, 203] on div "Mode de règlement: Mode de règlement: Carte Bancaire Carte Bancaire" at bounding box center [263, 204] width 173 height 5
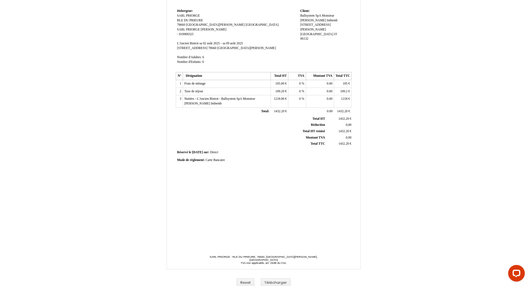
scroll to position [49, 0]
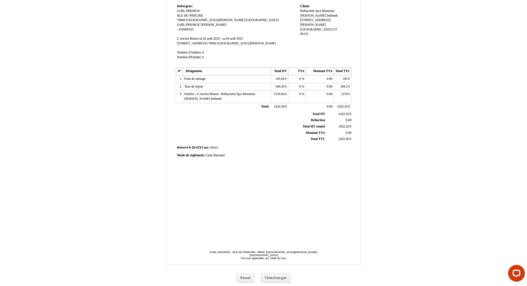
click at [224, 155] on span "Carte Bancaire" at bounding box center [215, 156] width 19 height 4
click at [224, 155] on input "Carte Bancaire" at bounding box center [238, 156] width 64 height 6
click at [234, 156] on input "Carte Bancaire" at bounding box center [238, 156] width 64 height 6
paste input "Règlement effectué par Eurodo International SRL pour le compte de Ballsystem Sp…"
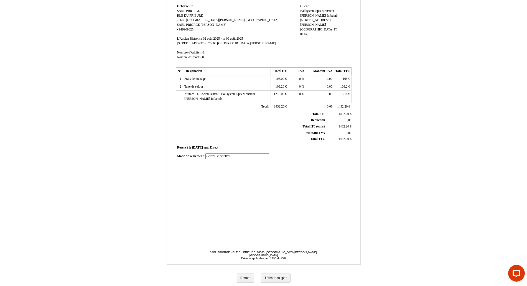
click at [227, 195] on div "Facture Facture N° 6350521 6350521 Date de création [DATE] Hebergeur: Hebergeur…" at bounding box center [264, 107] width 178 height 262
click at [225, 154] on span "Carte BancaireRèglement effectué par Eurodo International SRL pour le compte de…" at bounding box center [262, 158] width 171 height 8
drag, startPoint x: 221, startPoint y: 155, endPoint x: 194, endPoint y: 154, distance: 27.5
click at [194, 154] on div "Mode de règlement: Mode de règlement: Carte BancaireRèglement effectué par Euro…" at bounding box center [263, 156] width 173 height 6
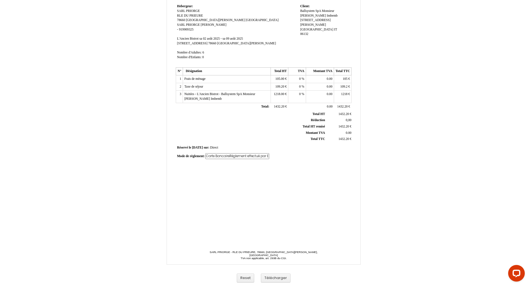
click at [231, 157] on input "Carte BancaireRèglement effectué par Eurodo International SRL pour le compte de…" at bounding box center [238, 156] width 64 height 6
type input "Carte Bancaire - Règlement effectué par Eurodo International SRL pour le compte…"
click at [229, 189] on div "Facture Facture N° 6350521 6350521 Date de création [DATE] Hebergeur: Hebergeur…" at bounding box center [264, 107] width 178 height 262
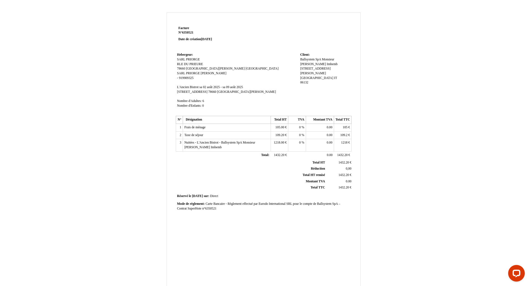
drag, startPoint x: 308, startPoint y: 77, endPoint x: 301, endPoint y: 58, distance: 20.6
click at [301, 58] on div "Ballsystem SpA Ballsystem SpA Monsieur Francesco Mottola Imbemb Monsieur France…" at bounding box center [325, 73] width 50 height 32
click at [301, 58] on span "Ballsystem SpA" at bounding box center [310, 60] width 21 height 4
click at [309, 59] on input "Ballsystem SpA" at bounding box center [332, 60] width 64 height 6
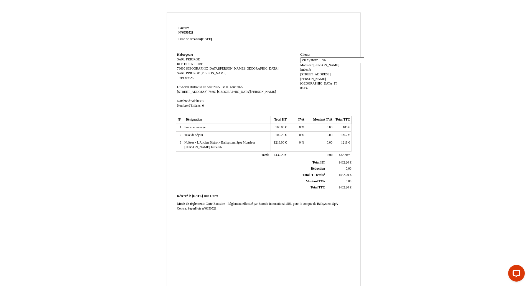
click at [309, 59] on input "Ballsystem SpA" at bounding box center [332, 60] width 64 height 6
paste input "Eurodo International SRL Adresse : STR. Mihai Eminescu 3, Romania, 800091 Regis…"
type input "Eurodo International SRL Adresse : STR. Mihai Eminescu 3, Romania, 800091 Regis…"
click at [320, 95] on td "Client: Client: Ballsystem SpA Ballsystem SpA Monsieur Francesco Mottola Imbemb…" at bounding box center [325, 82] width 53 height 63
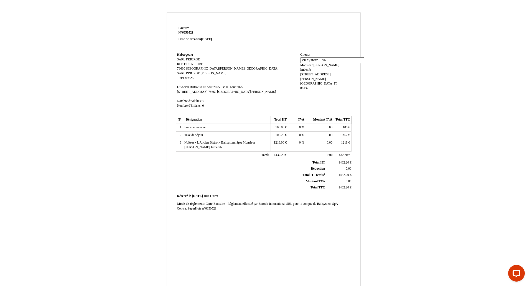
scroll to position [0, 0]
click at [310, 89] on div "Eurodo International SRL Adresse : STR. Mihai Eminescu 3, Romania, 800091 Regis…" at bounding box center [325, 84] width 50 height 55
click at [306, 104] on span "06132" at bounding box center [304, 106] width 8 height 4
click at [306, 104] on input "06132" at bounding box center [332, 107] width 64 height 6
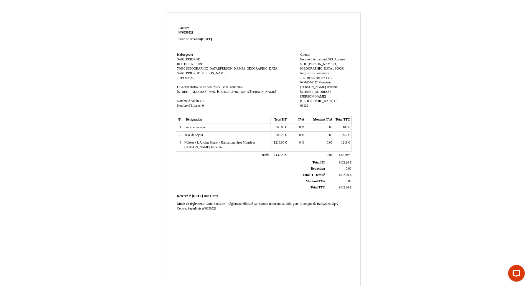
click at [306, 99] on span "Perugia" at bounding box center [316, 101] width 33 height 4
click at [0, 0] on input "Perugia" at bounding box center [0, 0] width 0 height 0
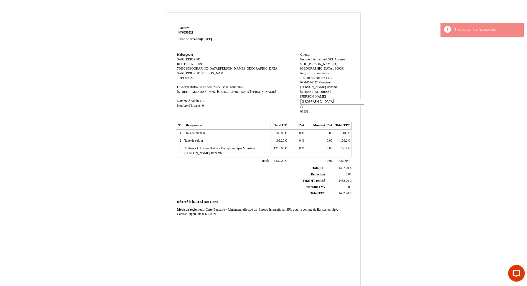
click at [306, 99] on input "Perugia" at bounding box center [332, 102] width 64 height 6
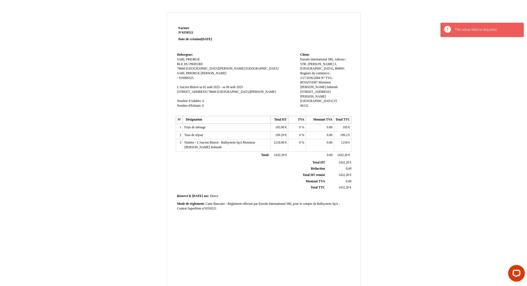
click at [290, 87] on td "Hebergeur: Hebergeur: SARL PRIORGE SARL PRIORGE RLE DU PRIEURE RLE DU PRIEURE 7…" at bounding box center [237, 82] width 123 height 63
click at [301, 64] on span "Eurodo International SRL Adresse : STR. Mihai Eminescu 3, Romania, 800091 Regis…" at bounding box center [323, 71] width 46 height 27
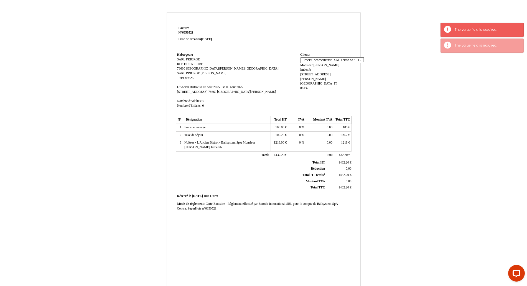
scroll to position [0, 175]
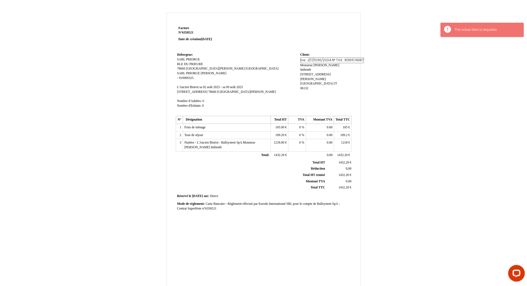
click at [319, 60] on input "Eurodo International SRL Adresse : STR. Mihai Eminescu 3, Romania, 800091 Regis…" at bounding box center [332, 60] width 64 height 6
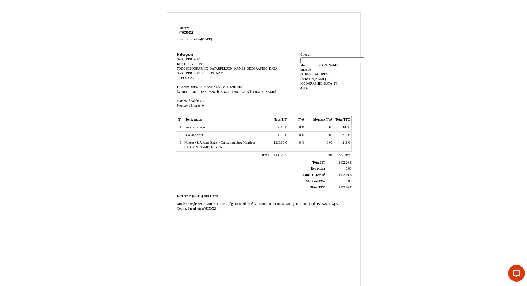
scroll to position [0, 0]
click at [315, 100] on td "Client: Client: Eurodo International SRL Adresse : STR. Mihai Eminescu 3, Roman…" at bounding box center [325, 82] width 53 height 63
click at [321, 56] on td "Client: Client: Eurodo International SRL Adresse : STR. Mihai Eminescu 3, Roman…" at bounding box center [325, 82] width 53 height 63
click at [315, 61] on div "Eurodo International SRL Adresse : STR. Mihai Eminescu 3, Romania, 800091 Regis…" at bounding box center [325, 84] width 50 height 55
click at [313, 59] on span "Eurodo International SRL Adresse : STR. Mihai Eminescu 3, Romania, 800091 Regis…" at bounding box center [323, 71] width 46 height 27
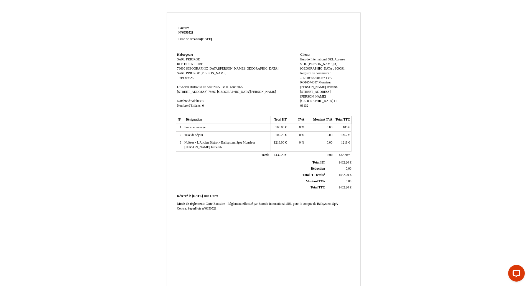
scroll to position [0, 175]
click at [313, 59] on input "Eurodo International SRL Adresse : STR. Mihai Eminescu 3, Romania, 800091 Regis…" at bounding box center [332, 60] width 64 height 6
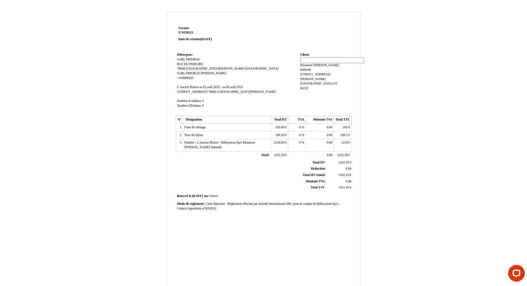
paste input "Eurodo international SRL"
type input "Eurodo international SRL"
click at [278, 75] on td "Hebergeur: Hebergeur: SARL PRIORGE SARL PRIORGE RLE DU PRIEURE RLE DU PRIEURE 7…" at bounding box center [237, 82] width 123 height 63
click at [307, 62] on span "Monsieur Francesco Mottola Imbemb" at bounding box center [323, 62] width 47 height 8
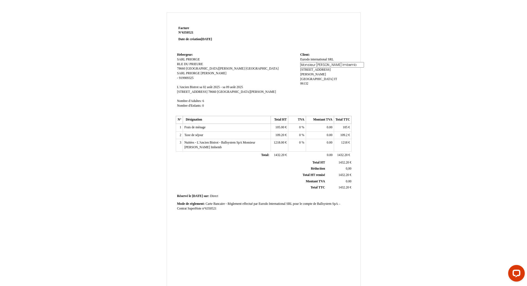
click at [307, 65] on input "Monsieur Francesco Mottola Imbemb" at bounding box center [332, 65] width 64 height 6
paste input "STR. [PERSON_NAME] 3"
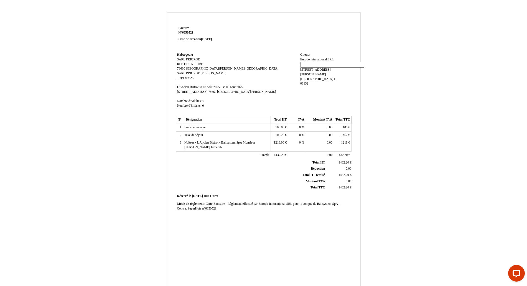
type input "STR. [PERSON_NAME] 3"
click at [296, 101] on td "Hebergeur: Hebergeur: SARL PRIORGE SARL PRIORGE RLE DU PRIEURE RLE DU PRIEURE 7…" at bounding box center [237, 82] width 123 height 63
click at [310, 69] on span "Via Sandro Penna 39" at bounding box center [315, 71] width 31 height 8
click at [0, 0] on input "Via Sandro Penna 39" at bounding box center [0, 0] width 0 height 0
click at [310, 69] on input "Via Sandro Penna 39" at bounding box center [332, 70] width 64 height 6
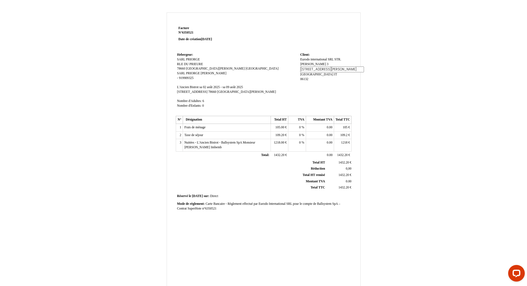
paste input "[GEOGRAPHIC_DATA], 800091"
type input "[GEOGRAPHIC_DATA], 800091"
click at [310, 96] on td "Client: Client: Eurodo international SRL Eurodo international SRL STR. Mihai Em…" at bounding box center [325, 82] width 53 height 63
click at [308, 72] on span "Perugia" at bounding box center [316, 74] width 33 height 4
click at [308, 72] on input "Perugia" at bounding box center [332, 74] width 64 height 6
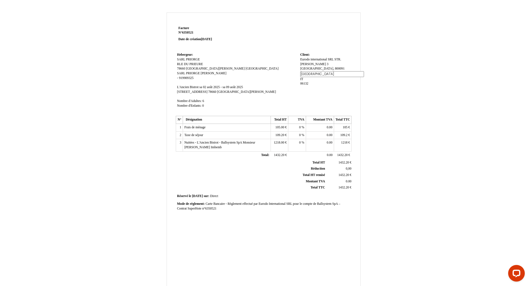
click at [308, 72] on input "Perugia" at bounding box center [332, 74] width 64 height 6
paste input "J/17/1036/2004"
type input "J/17/1036/2004"
click at [274, 71] on td "Hebergeur: Hebergeur: SARL PRIORGE SARL PRIORGE RLE DU PRIEURE RLE DU PRIEURE 7…" at bounding box center [237, 82] width 123 height 63
click at [305, 79] on span "06132" at bounding box center [304, 78] width 8 height 4
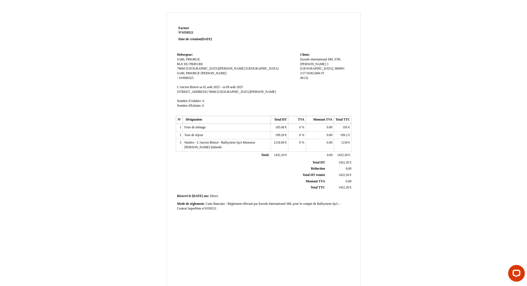
click at [0, 0] on input "06132" at bounding box center [0, 0] width 0 height 0
click at [305, 79] on input "06132" at bounding box center [332, 79] width 64 height 6
paste input "nr tva R016574387"
type input "nr tva R016574387"
click at [277, 91] on td "Hebergeur: Hebergeur: SARL PRIORGE SARL PRIORGE RLE DU PRIEURE RLE DU PRIEURE 7…" at bounding box center [237, 82] width 123 height 63
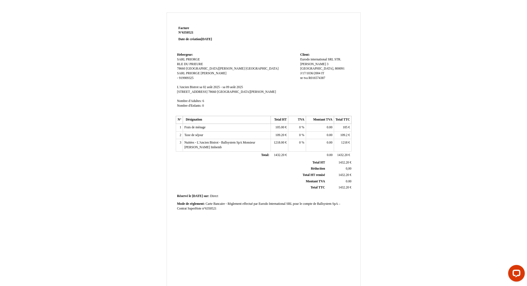
click at [266, 65] on td "Hebergeur: Hebergeur: SARL PRIORGE SARL PRIORGE RLE DU PRIEURE RLE DU PRIEURE 7…" at bounding box center [237, 82] width 123 height 63
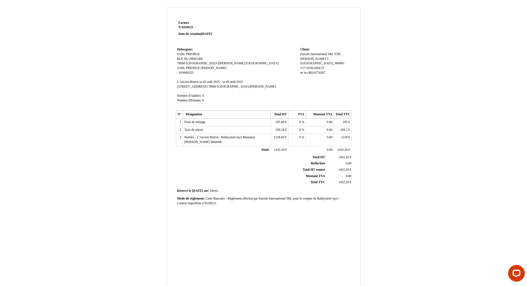
scroll to position [49, 0]
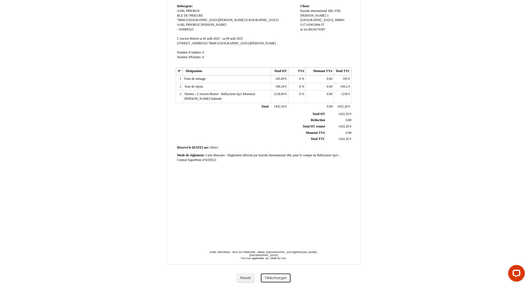
click at [273, 276] on button "Télécharger" at bounding box center [276, 278] width 30 height 9
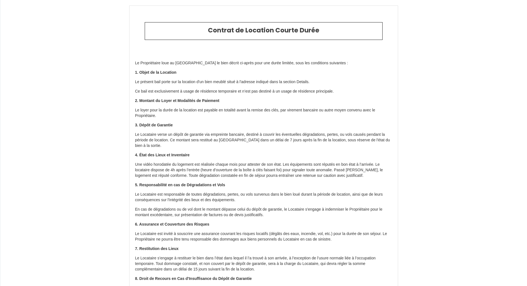
select select "RO"
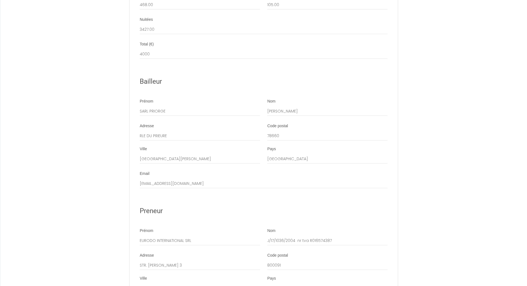
scroll to position [930, 0]
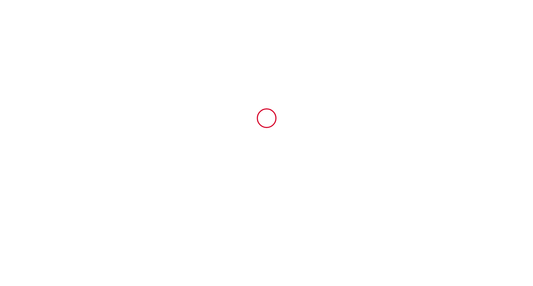
type input "6423816"
type input "L'Ancien Bistrot"
type input "[STREET_ADDRESS]"
type input "78660"
type input "Saint-[PERSON_NAME]-de-Bréthencourt"
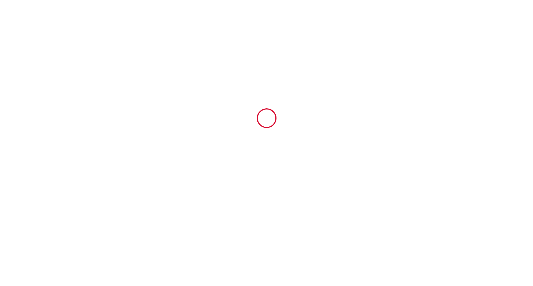
type input "[GEOGRAPHIC_DATA]"
type input "[DATE]"
type input "6"
type input "0"
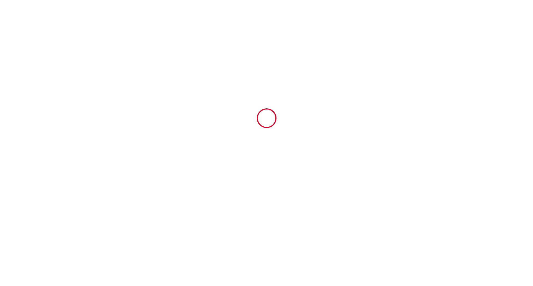
type input "500"
type input "4000"
type input "SARL PRIORGE"
type input "[PERSON_NAME]"
type input "RLE DU PRIEURE"
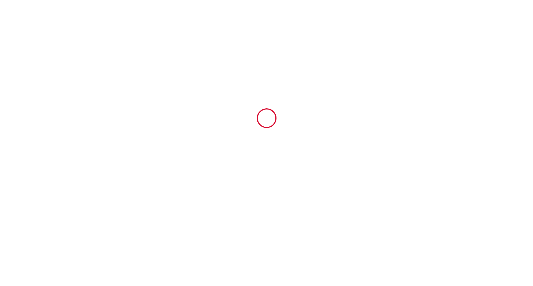
type input "78660"
type input "[GEOGRAPHIC_DATA][PERSON_NAME]"
type input "[GEOGRAPHIC_DATA]"
type input "contact@lagencesaisonniere.fr"
type input "EURODO INTERNATIONAL SRL"
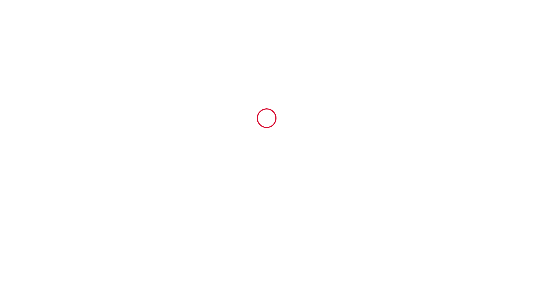
type input "J/17/1036/2004 nr tva R016574387"
type input "STR. [PERSON_NAME] 3"
type input "800091"
type input "[PERSON_NAME]"
type input "office@eurodo.ro"
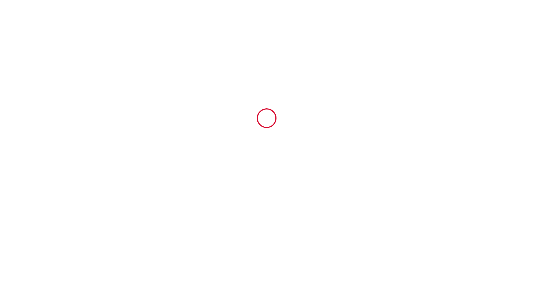
type input "+40 744 277 081"
select select "RO"
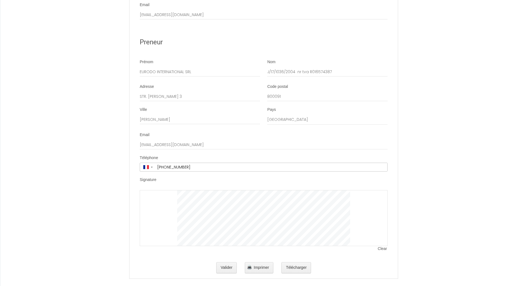
scroll to position [930, 0]
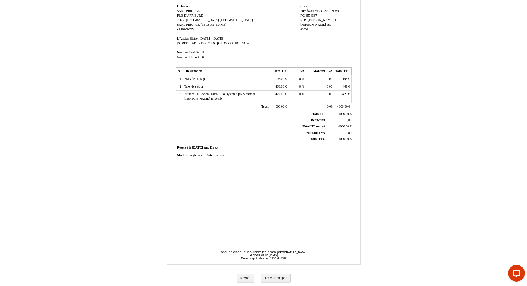
scroll to position [48, 0]
click at [272, 278] on button "Télécharger" at bounding box center [276, 278] width 30 height 9
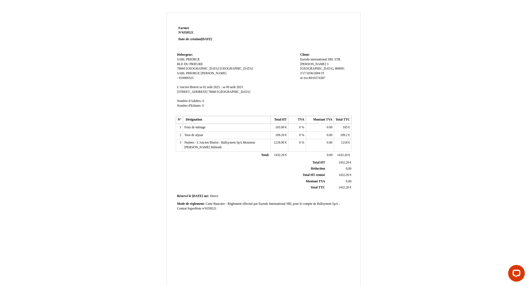
click at [253, 204] on span "Carte Bancaire - Règlement effectué par Eurodo International SRL pour le compte…" at bounding box center [258, 206] width 163 height 8
drag, startPoint x: 215, startPoint y: 207, endPoint x: 241, endPoint y: 205, distance: 25.9
click at [241, 205] on input "Carte Bancaire - Règlement effectué par Eurodo International SRL pour le compte…" at bounding box center [238, 205] width 64 height 6
click at [213, 204] on input "Carte Bancaire - Règlement effectué par Eurodo International SRL pour le compte…" at bounding box center [238, 205] width 64 height 6
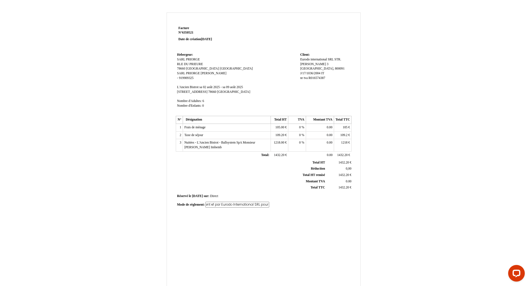
scroll to position [0, 36]
type input "Carte Bancaire - Règlement par Eurodo International SRL pour le compte de Balls…"
click at [302, 216] on div "Facture Facture N° 6350521 6350521 Date de création [DATE] Hebergeur: Hebergeur…" at bounding box center [264, 156] width 178 height 262
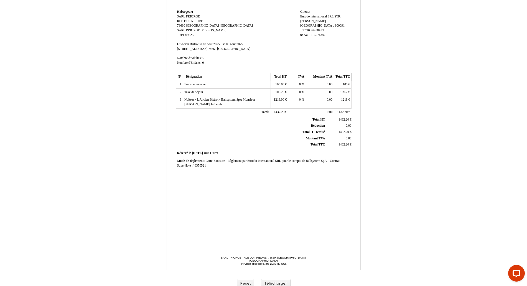
scroll to position [49, 0]
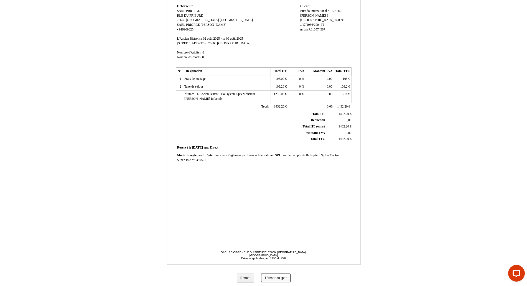
click at [269, 279] on button "Télécharger" at bounding box center [276, 278] width 30 height 9
